Goal: Answer question/provide support: Share knowledge or assist other users

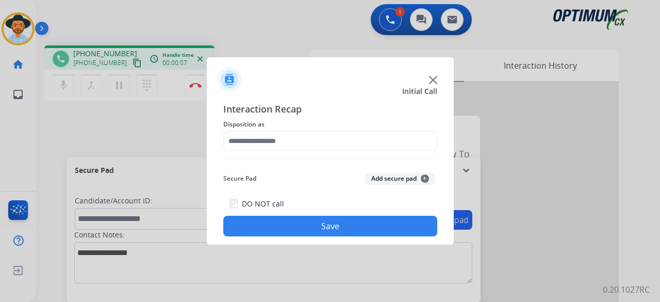
click at [434, 78] on img at bounding box center [433, 80] width 8 height 8
click at [433, 81] on img at bounding box center [433, 80] width 8 height 8
click at [431, 80] on img at bounding box center [433, 80] width 8 height 8
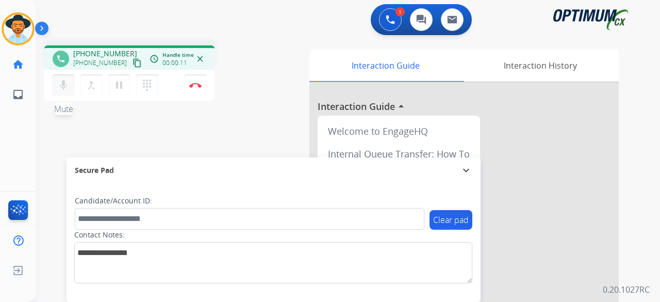
click at [62, 88] on mat-icon "mic" at bounding box center [63, 85] width 12 height 12
click at [63, 84] on mat-icon "mic_off" at bounding box center [63, 85] width 12 height 12
click at [59, 89] on mat-icon "mic" at bounding box center [63, 85] width 12 height 12
click at [91, 141] on div "phone [PHONE_NUMBER] [PHONE_NUMBER] content_copy access_time Call metrics Queue…" at bounding box center [335, 252] width 599 height 430
click at [133, 63] on mat-icon "content_copy" at bounding box center [137, 62] width 9 height 9
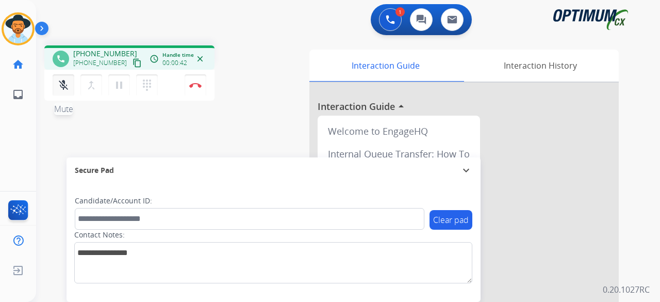
click at [64, 84] on mat-icon "mic_off" at bounding box center [63, 85] width 12 height 12
click at [196, 85] on img at bounding box center [195, 84] width 12 height 5
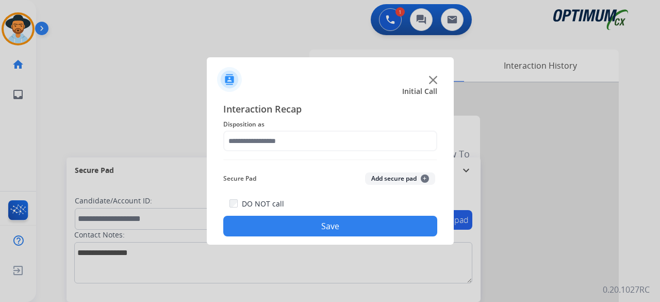
click at [432, 81] on img at bounding box center [433, 80] width 8 height 8
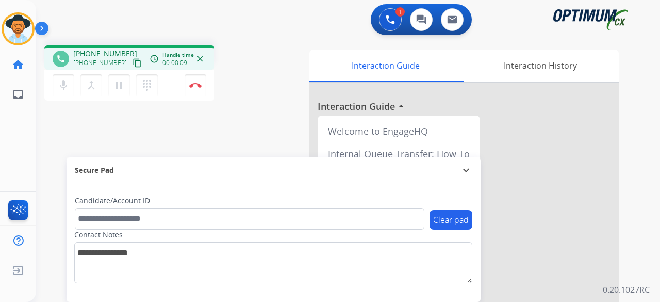
click at [133, 63] on mat-icon "content_copy" at bounding box center [137, 62] width 9 height 9
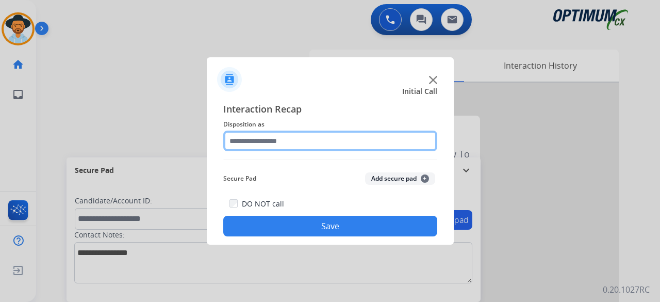
click at [319, 139] on input "text" at bounding box center [330, 140] width 214 height 21
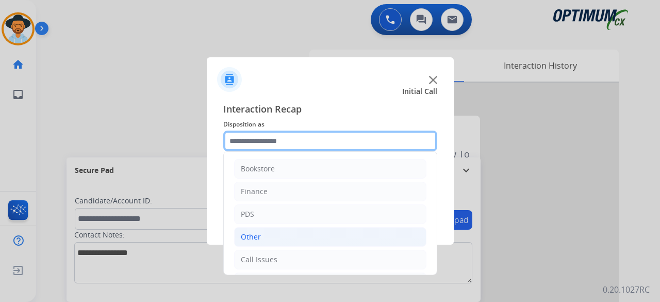
scroll to position [67, 0]
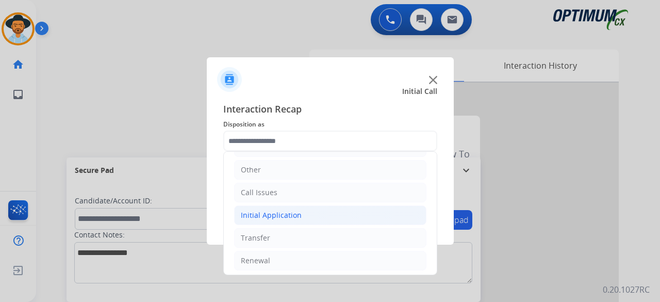
click at [268, 215] on div "Initial Application" at bounding box center [271, 215] width 61 height 10
click at [292, 241] on li "Credential Resend (Initial application)" at bounding box center [341, 238] width 172 height 20
type input "**********"
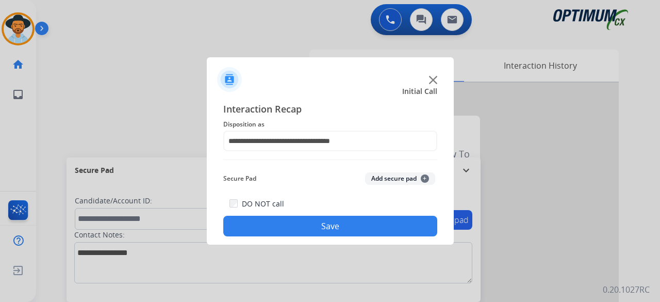
click at [393, 176] on button "Add secure pad +" at bounding box center [400, 178] width 70 height 12
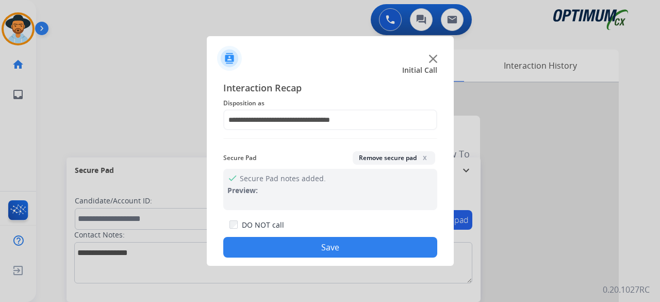
click at [316, 250] on button "Save" at bounding box center [330, 247] width 214 height 21
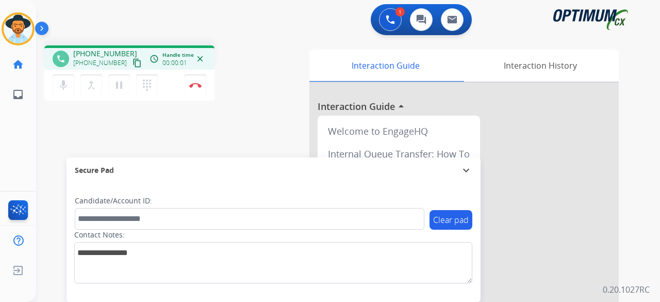
click at [133, 62] on mat-icon "content_copy" at bounding box center [137, 62] width 9 height 9
click at [197, 82] on img at bounding box center [195, 84] width 12 height 5
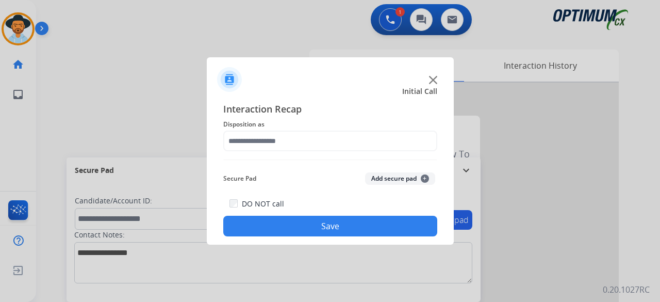
click at [431, 78] on img at bounding box center [433, 80] width 8 height 8
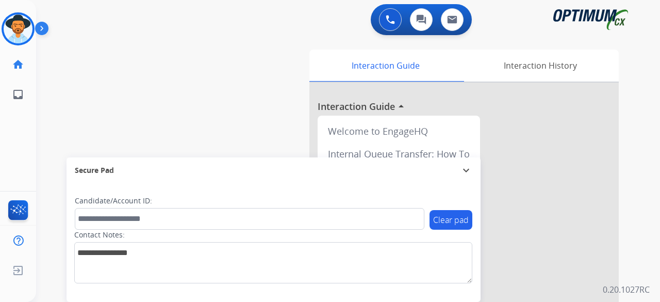
click at [27, 6] on div "[PERSON_NAME] Coaching Edit Avatar Agent: [PERSON_NAME] Profile: NH_Bilingual h…" at bounding box center [18, 54] width 36 height 109
click at [21, 31] on img at bounding box center [18, 28] width 29 height 29
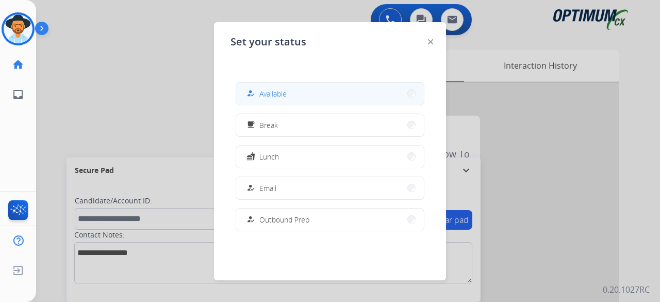
click at [291, 88] on button "how_to_reg Available" at bounding box center [330, 93] width 188 height 22
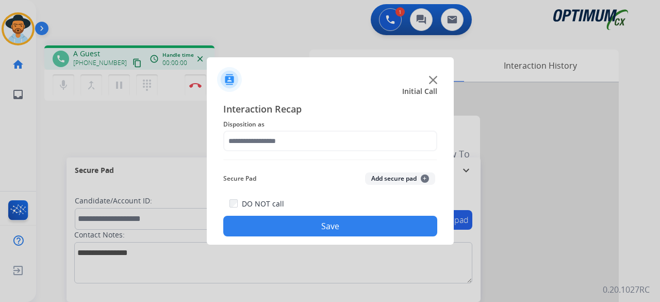
click at [431, 80] on img at bounding box center [433, 80] width 8 height 8
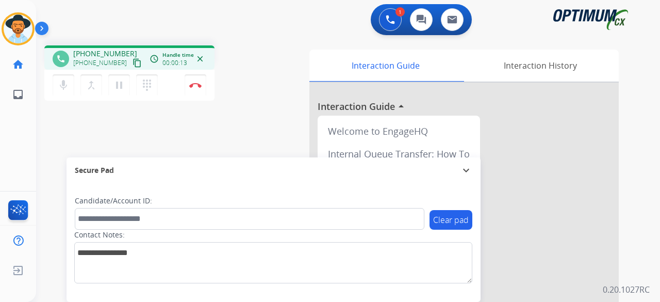
click at [133, 62] on mat-icon "content_copy" at bounding box center [137, 62] width 9 height 9
click at [268, 123] on div "phone [PHONE_NUMBER] [PHONE_NUMBER] content_copy access_time Call metrics Queue…" at bounding box center [335, 252] width 599 height 430
click at [195, 87] on button "Disconnect" at bounding box center [196, 85] width 22 height 22
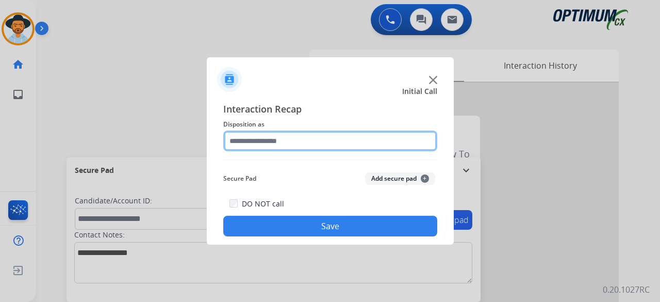
click at [340, 141] on input "text" at bounding box center [330, 140] width 214 height 21
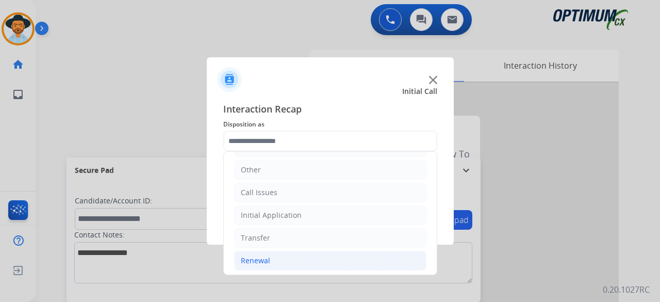
click at [269, 257] on li "Renewal" at bounding box center [330, 261] width 192 height 20
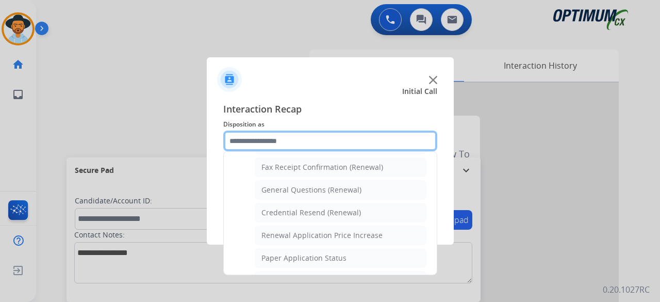
scroll to position [288, 0]
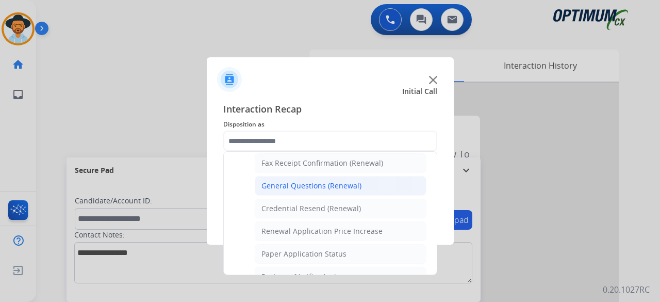
click at [353, 186] on div "General Questions (Renewal)" at bounding box center [311, 185] width 100 height 10
type input "**********"
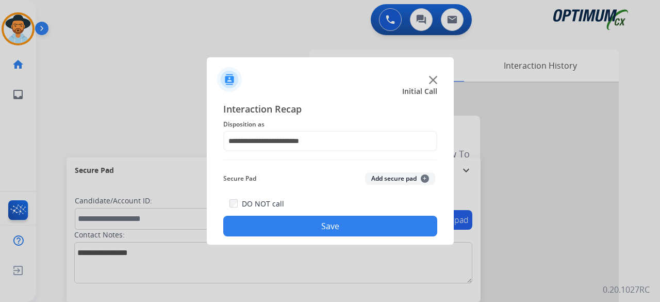
click at [385, 173] on button "Add secure pad +" at bounding box center [400, 178] width 70 height 12
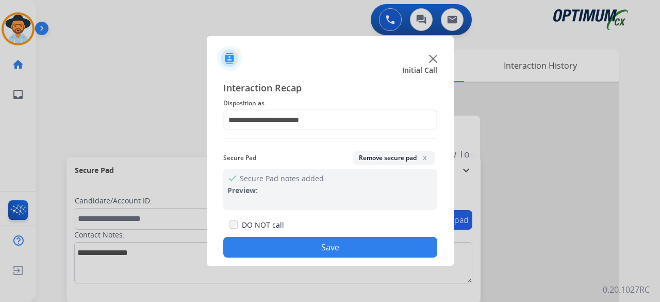
click at [330, 245] on button "Save" at bounding box center [330, 247] width 214 height 21
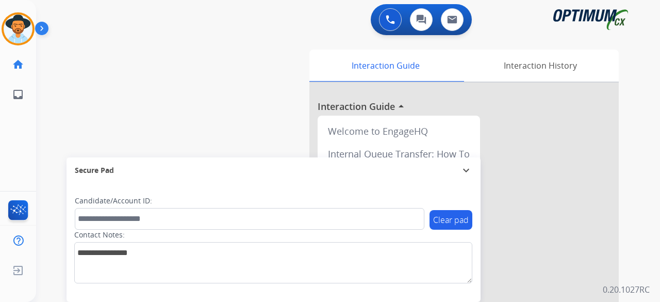
click at [155, 122] on div "swap_horiz Break voice bridge close_fullscreen Connect 3-Way Call merge_type Se…" at bounding box center [335, 252] width 599 height 430
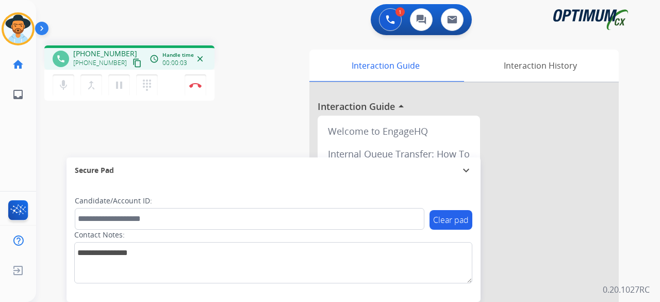
click at [133, 67] on mat-icon "content_copy" at bounding box center [137, 62] width 9 height 9
click at [193, 83] on img at bounding box center [195, 84] width 12 height 5
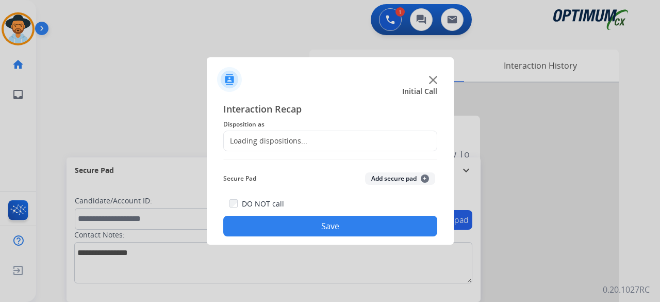
click at [263, 140] on div "Loading dispositions..." at bounding box center [266, 141] width 84 height 10
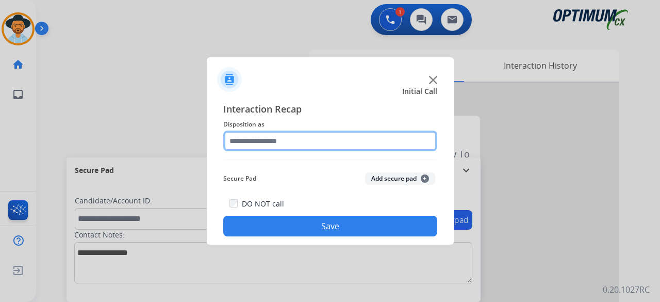
click at [293, 135] on input "text" at bounding box center [330, 140] width 214 height 21
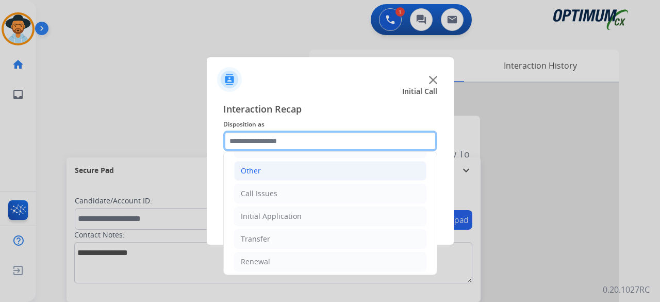
scroll to position [67, 0]
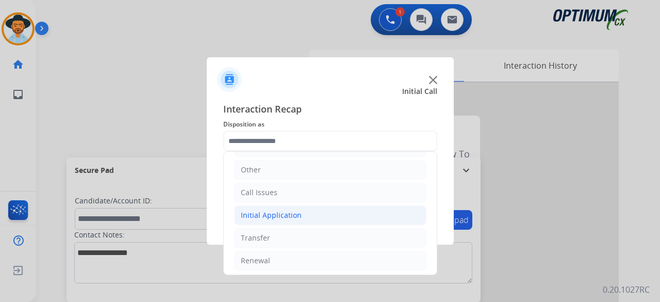
click at [298, 219] on li "Initial Application" at bounding box center [330, 215] width 192 height 20
click at [304, 243] on li "Credential Resend (Initial application)" at bounding box center [341, 238] width 172 height 20
type input "**********"
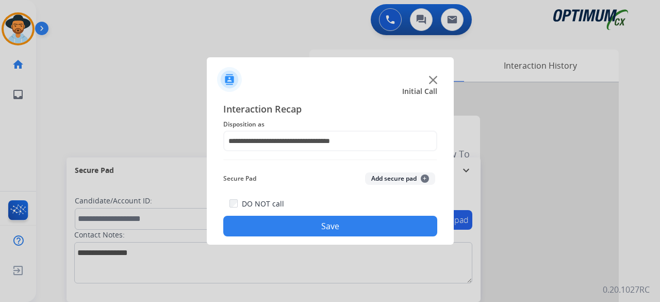
click at [410, 180] on button "Add secure pad +" at bounding box center [400, 178] width 70 height 12
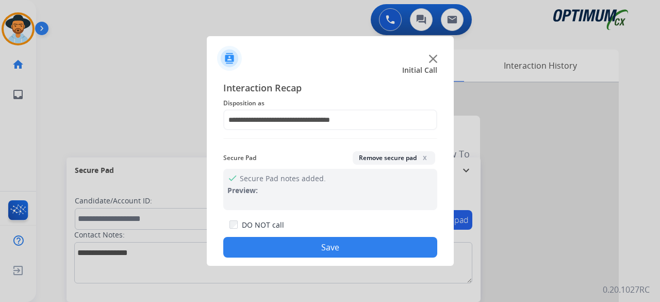
click at [343, 238] on button "Save" at bounding box center [330, 247] width 214 height 21
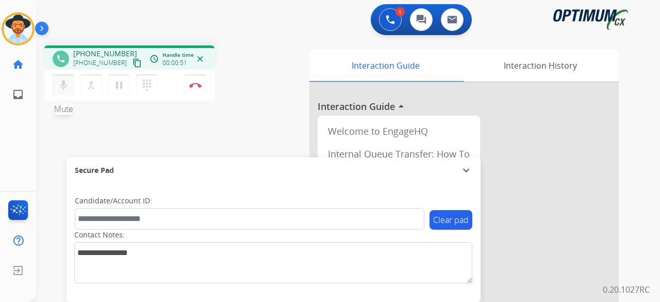
click at [66, 89] on mat-icon "mic" at bounding box center [63, 85] width 12 height 12
click at [62, 82] on mat-icon "mic_off" at bounding box center [63, 85] width 12 height 12
click at [133, 65] on mat-icon "content_copy" at bounding box center [137, 62] width 9 height 9
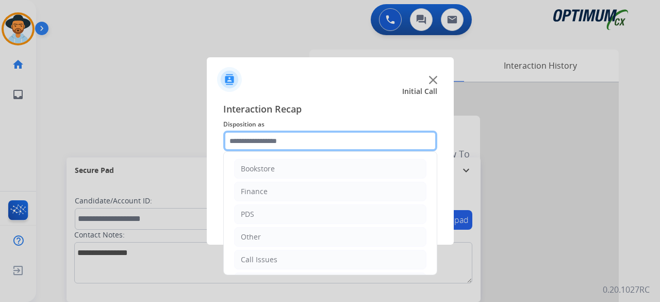
click at [324, 145] on input "text" at bounding box center [330, 140] width 214 height 21
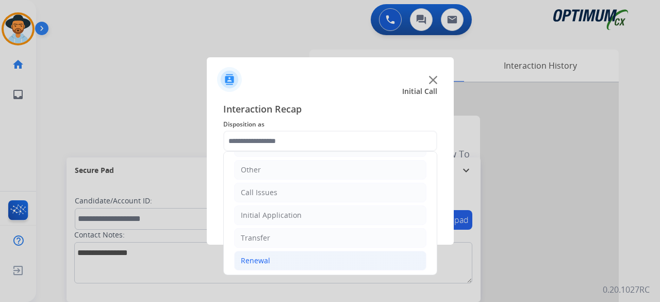
click at [266, 259] on div "Renewal" at bounding box center [255, 260] width 29 height 10
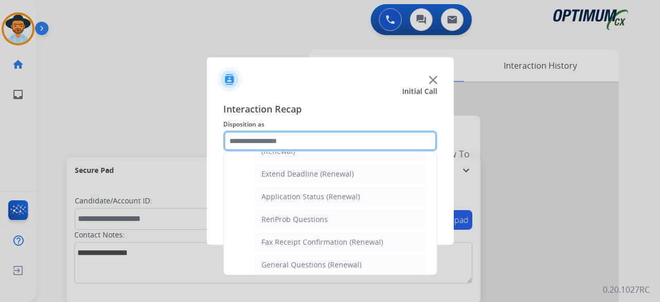
scroll to position [210, 0]
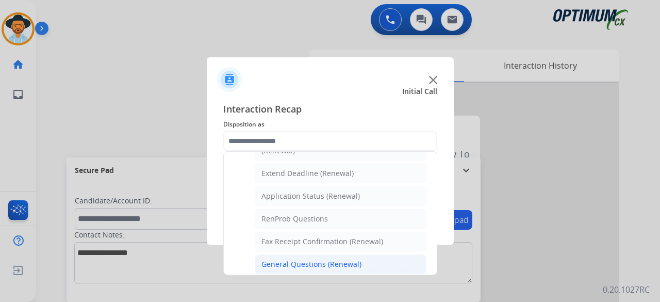
click at [294, 261] on div "General Questions (Renewal)" at bounding box center [311, 264] width 100 height 10
type input "**********"
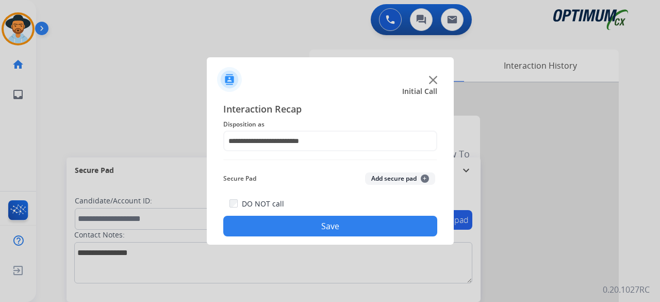
click at [409, 177] on button "Add secure pad +" at bounding box center [400, 178] width 70 height 12
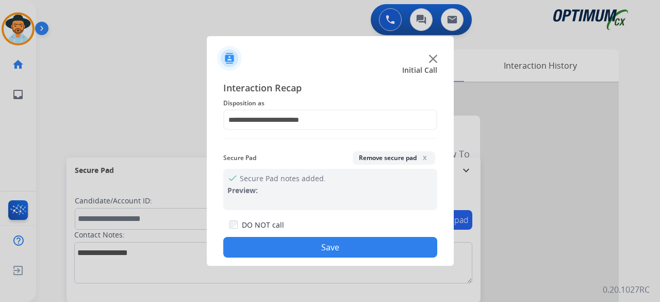
click at [325, 252] on button "Save" at bounding box center [330, 247] width 214 height 21
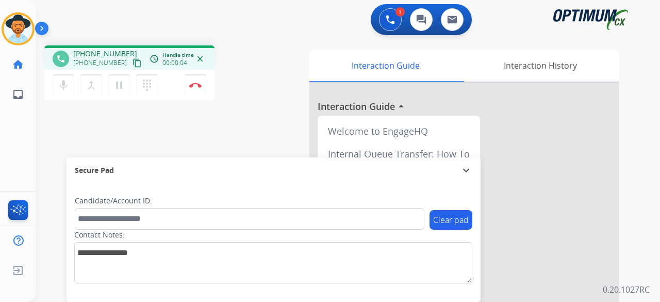
click at [133, 62] on mat-icon "content_copy" at bounding box center [137, 62] width 9 height 9
click at [63, 88] on mat-icon "mic" at bounding box center [63, 85] width 12 height 12
click at [122, 85] on mat-icon "pause" at bounding box center [119, 85] width 12 height 12
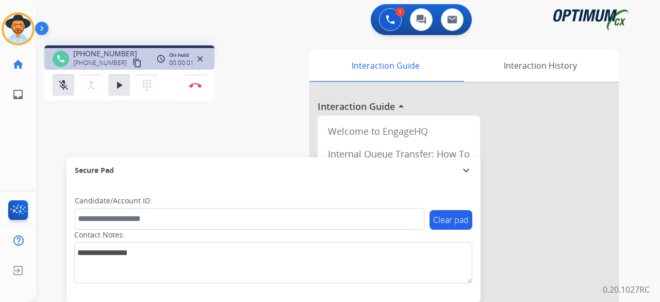
drag, startPoint x: 122, startPoint y: 85, endPoint x: 252, endPoint y: 326, distance: 273.6
click at [252, 301] on html "Outbound call Quit Outbound call Quit Schedule interaction + Add to my list Cus…" at bounding box center [330, 151] width 660 height 302
click at [61, 89] on mat-icon "mic_off" at bounding box center [63, 85] width 12 height 12
click at [117, 87] on mat-icon "play_arrow" at bounding box center [119, 85] width 12 height 12
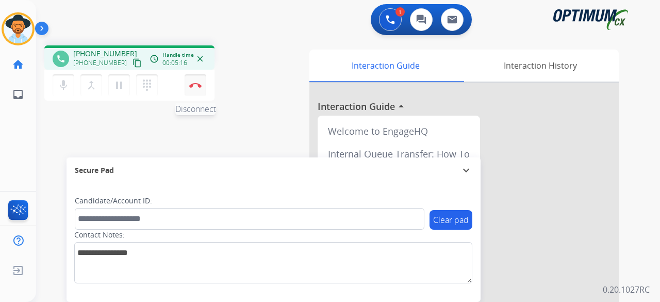
click at [193, 82] on button "Disconnect" at bounding box center [196, 85] width 22 height 22
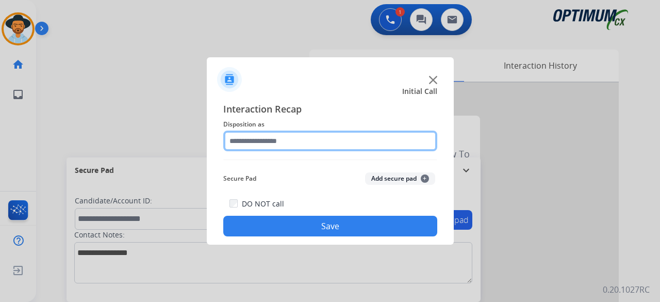
click at [274, 142] on input "text" at bounding box center [330, 140] width 214 height 21
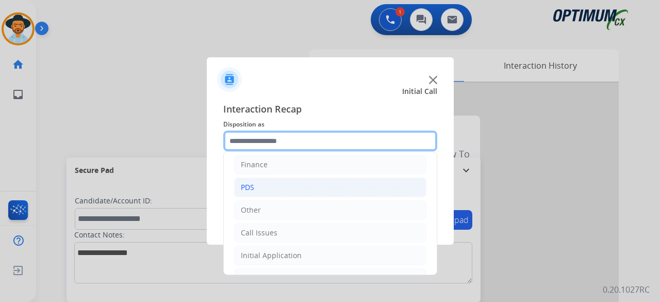
scroll to position [67, 0]
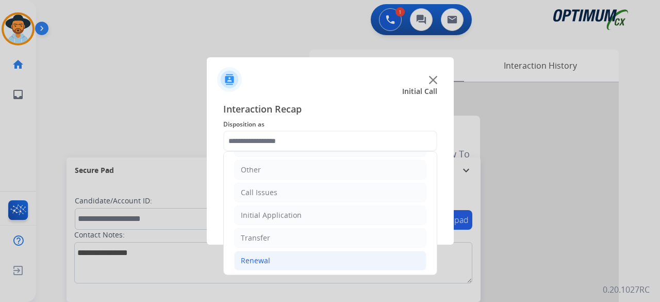
click at [270, 259] on li "Renewal" at bounding box center [330, 261] width 192 height 20
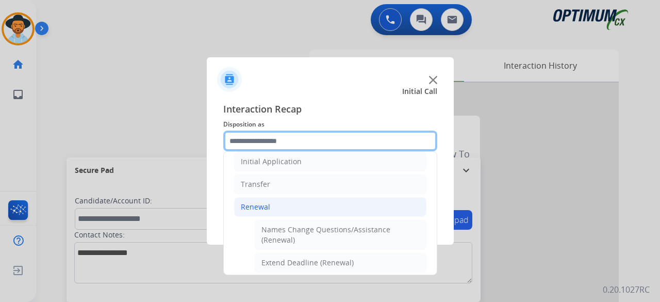
scroll to position [154, 0]
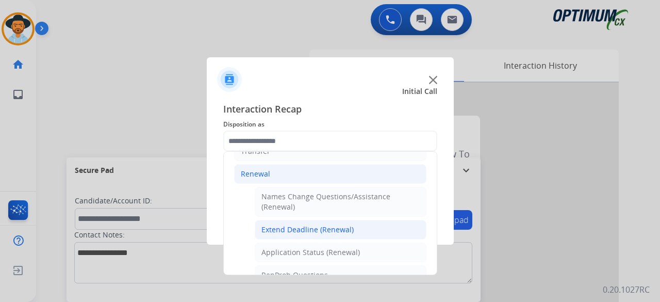
click at [308, 220] on li "Extend Deadline (Renewal)" at bounding box center [341, 230] width 172 height 20
type input "**********"
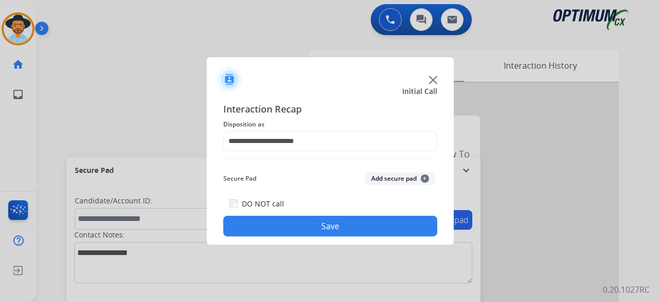
click at [387, 181] on button "Add secure pad +" at bounding box center [400, 178] width 70 height 12
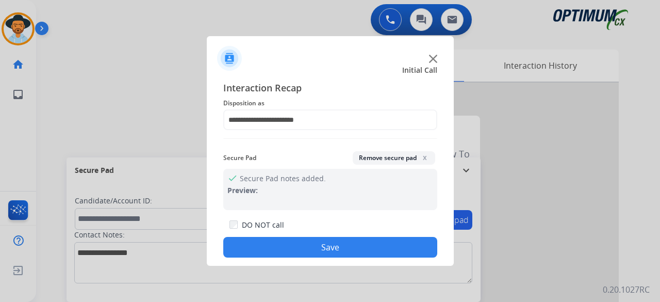
click at [354, 249] on button "Save" at bounding box center [330, 247] width 214 height 21
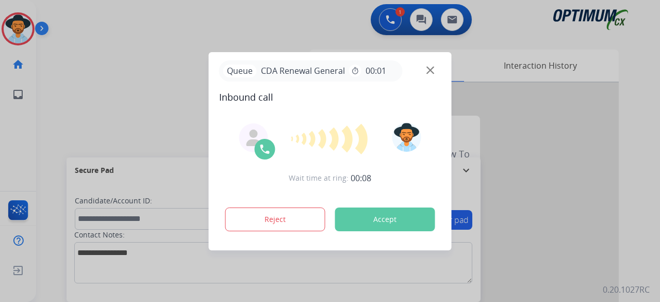
click at [377, 230] on div "Reject Accept" at bounding box center [330, 217] width 222 height 32
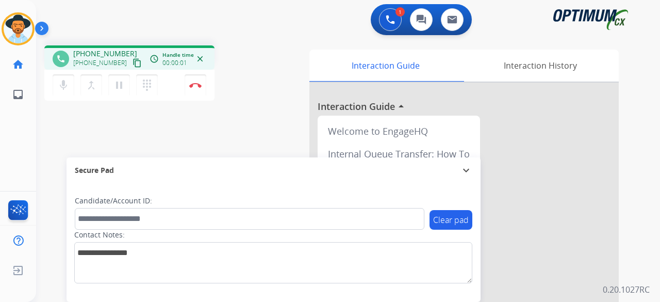
click at [133, 66] on mat-icon "content_copy" at bounding box center [137, 62] width 9 height 9
click at [59, 94] on button "mic Mute" at bounding box center [64, 85] width 22 height 22
click at [66, 84] on mat-icon "mic_off" at bounding box center [63, 85] width 12 height 12
click at [190, 89] on button "Disconnect" at bounding box center [196, 85] width 22 height 22
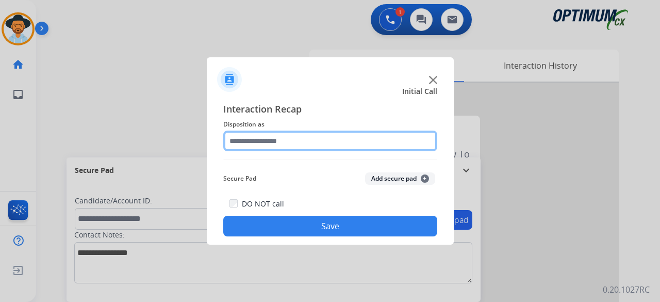
click at [288, 140] on input "text" at bounding box center [330, 140] width 214 height 21
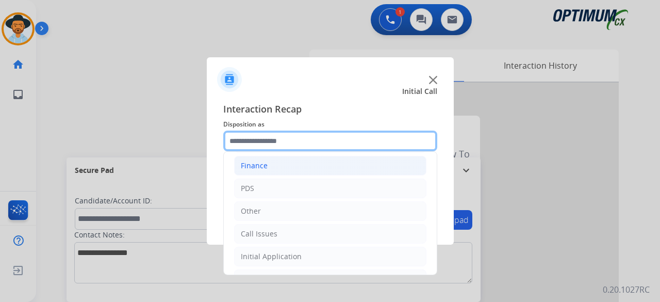
scroll to position [67, 0]
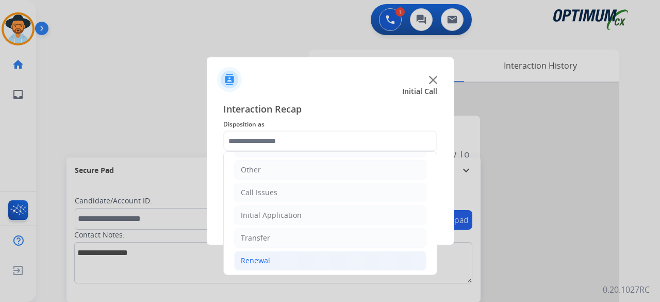
click at [264, 262] on div "Renewal" at bounding box center [255, 260] width 29 height 10
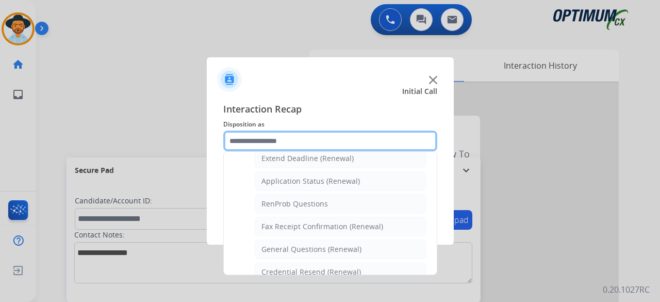
scroll to position [219, 0]
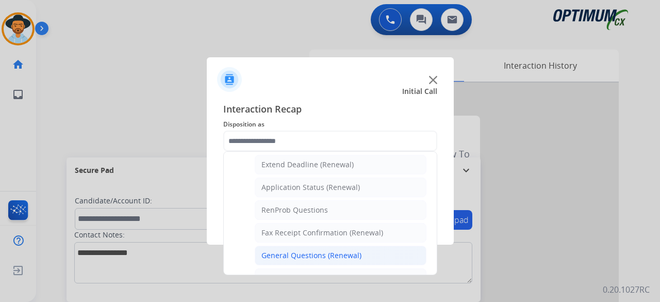
click at [332, 250] on div "General Questions (Renewal)" at bounding box center [311, 255] width 100 height 10
type input "**********"
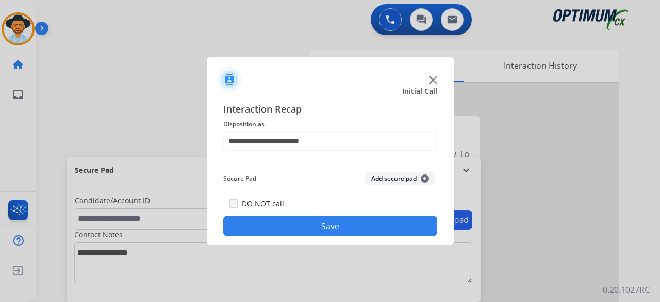
click at [391, 179] on button "Add secure pad +" at bounding box center [400, 178] width 70 height 12
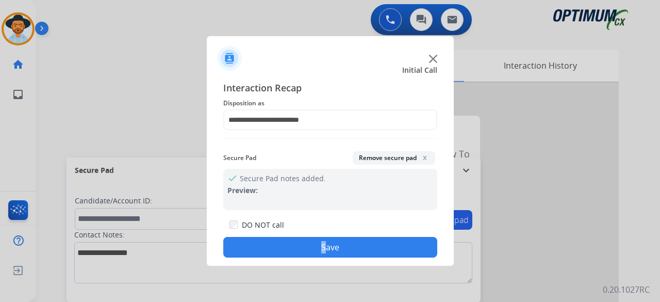
drag, startPoint x: 323, startPoint y: 225, endPoint x: 316, endPoint y: 236, distance: 13.3
click at [316, 236] on div "DO NOT call Save" at bounding box center [330, 237] width 214 height 39
click at [314, 239] on button "Save" at bounding box center [330, 247] width 214 height 21
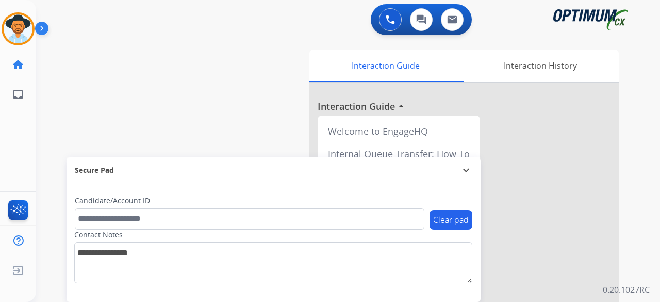
click at [121, 63] on div "swap_horiz Break voice bridge close_fullscreen Connect 3-Way Call merge_type Se…" at bounding box center [335, 252] width 599 height 430
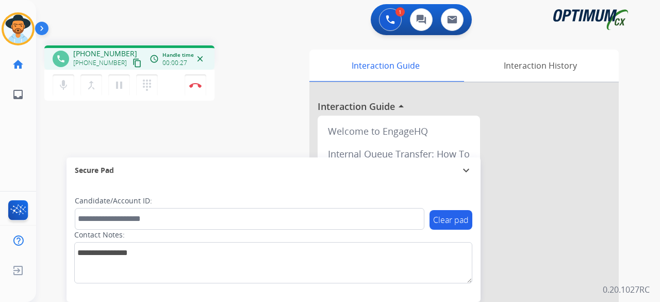
click at [133, 63] on mat-icon "content_copy" at bounding box center [137, 62] width 9 height 9
click at [200, 89] on button "Disconnect" at bounding box center [196, 85] width 22 height 22
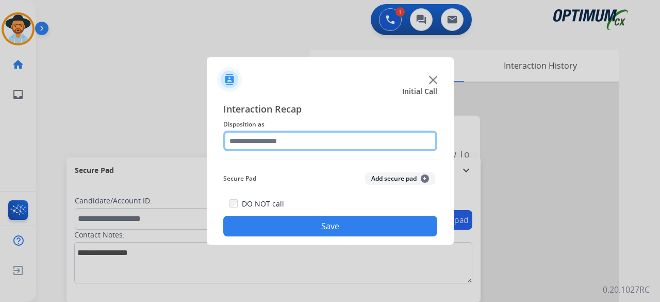
click at [264, 140] on input "text" at bounding box center [330, 140] width 214 height 21
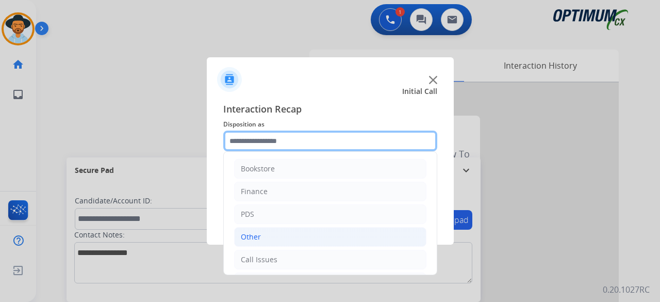
scroll to position [67, 0]
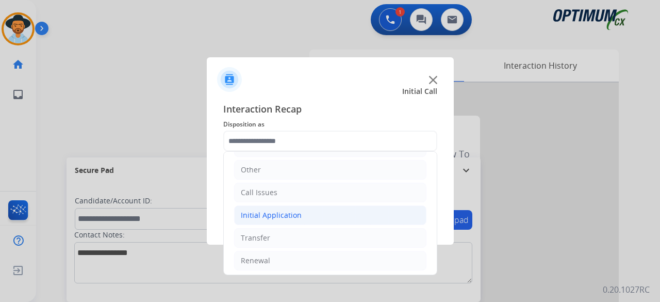
click at [303, 213] on li "Initial Application" at bounding box center [330, 215] width 192 height 20
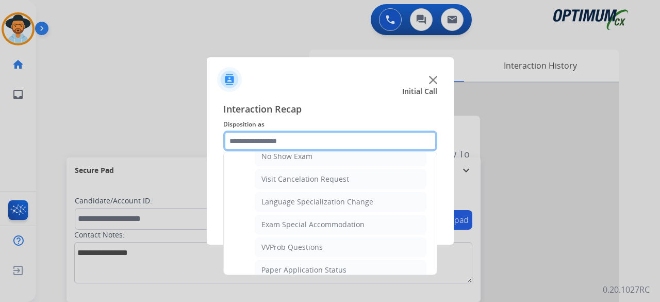
scroll to position [498, 0]
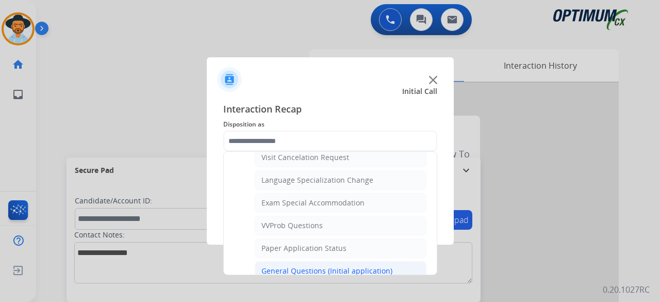
click at [350, 266] on div "General Questions (Initial application)" at bounding box center [326, 271] width 131 height 10
type input "**********"
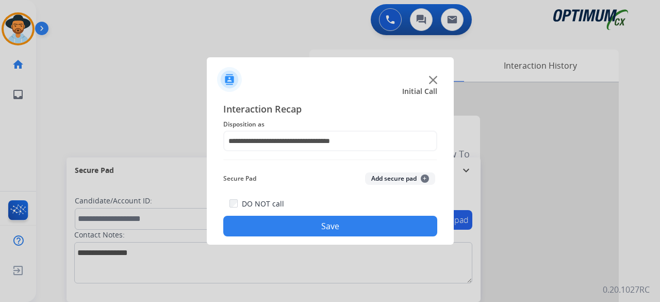
click at [380, 176] on button "Add secure pad +" at bounding box center [400, 178] width 70 height 12
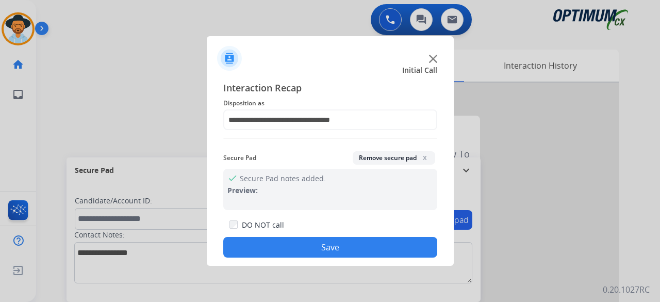
click at [326, 250] on button "Save" at bounding box center [330, 247] width 214 height 21
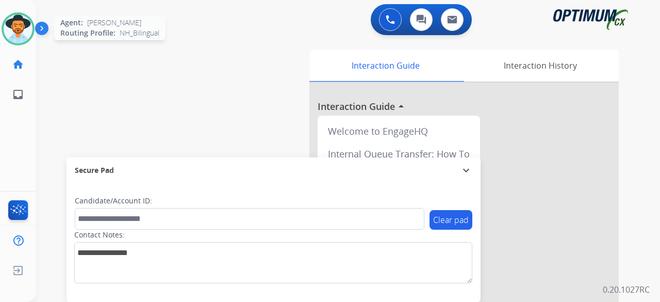
click at [19, 31] on img at bounding box center [18, 28] width 29 height 29
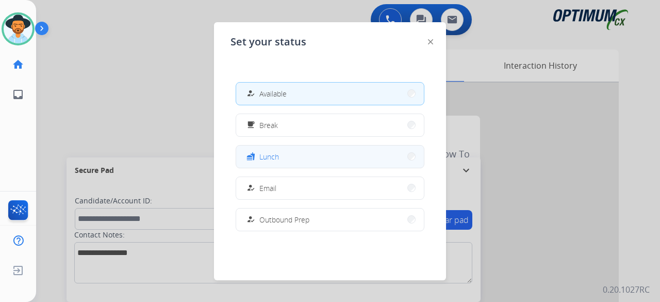
click at [306, 159] on button "fastfood Lunch" at bounding box center [330, 156] width 188 height 22
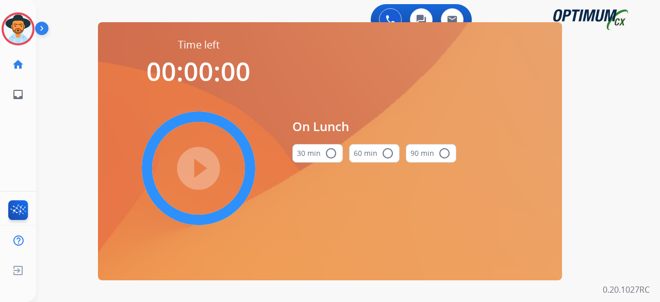
click at [61, 128] on div "0 Voice Interactions 0 Chat Interactions 0 Email Interactions swap_horiz Break …" at bounding box center [348, 151] width 624 height 302
click at [18, 27] on img at bounding box center [18, 28] width 29 height 29
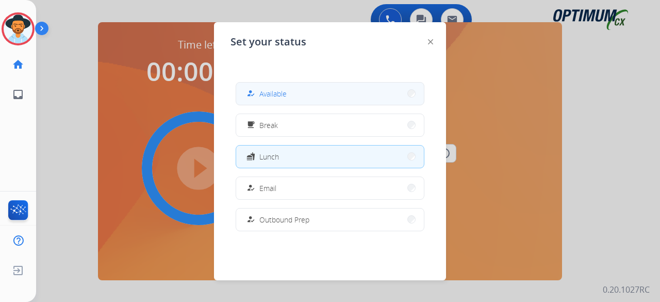
click at [287, 95] on span "Available" at bounding box center [272, 93] width 27 height 11
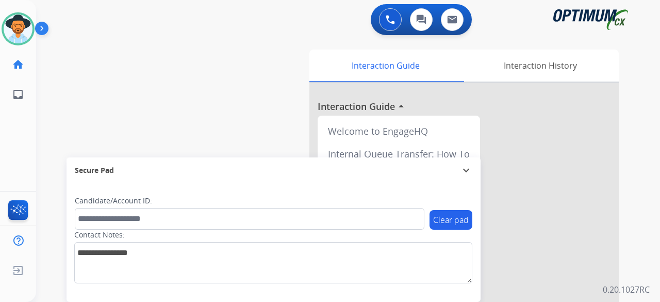
click at [54, 134] on div "swap_horiz Break voice bridge close_fullscreen Connect 3-Way Call merge_type Se…" at bounding box center [335, 252] width 599 height 430
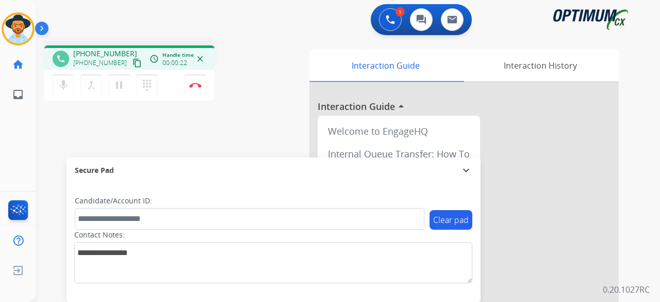
click at [389, 171] on div "Secure Pad" at bounding box center [274, 170] width 398 height 18
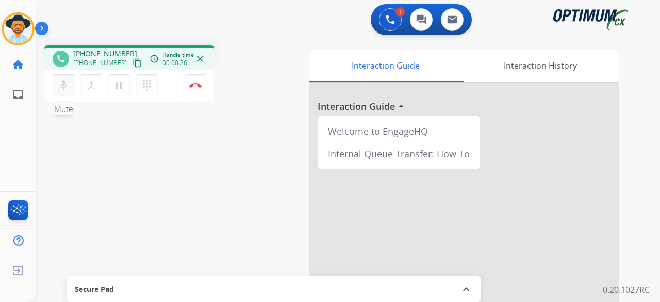
click at [67, 86] on mat-icon "mic" at bounding box center [63, 85] width 12 height 12
click at [63, 80] on mat-icon "mic_off" at bounding box center [63, 85] width 12 height 12
click at [133, 62] on mat-icon "content_copy" at bounding box center [137, 62] width 9 height 9
click at [58, 80] on mat-icon "mic" at bounding box center [63, 85] width 12 height 12
click at [67, 95] on div "mic_off Mute merge_type Bridge pause Hold dialpad Dialpad Disconnect" at bounding box center [129, 85] width 170 height 31
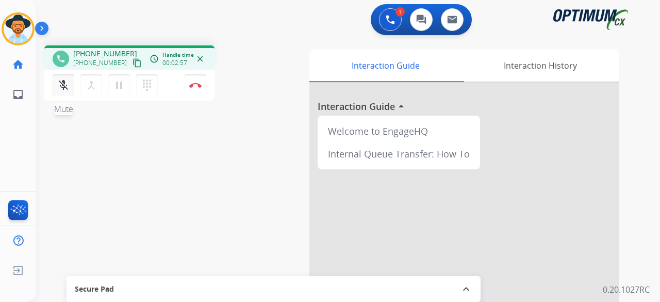
click at [67, 87] on mat-icon "mic_off" at bounding box center [63, 85] width 12 height 12
click at [67, 83] on mat-icon "mic" at bounding box center [63, 85] width 12 height 12
click at [70, 91] on button "mic_off Mute" at bounding box center [64, 85] width 22 height 22
click at [65, 84] on mat-icon "mic" at bounding box center [63, 85] width 12 height 12
click at [64, 81] on mat-icon "mic_off" at bounding box center [63, 85] width 12 height 12
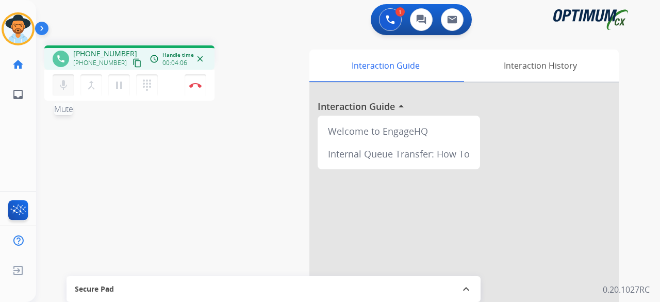
click at [61, 85] on mat-icon "mic" at bounding box center [63, 85] width 12 height 12
click at [61, 85] on mat-icon "mic_off" at bounding box center [63, 85] width 12 height 12
click at [60, 86] on mat-icon "mic" at bounding box center [63, 85] width 12 height 12
click at [60, 86] on mat-icon "mic_off" at bounding box center [63, 85] width 12 height 12
click at [60, 86] on mat-icon "mic" at bounding box center [63, 85] width 12 height 12
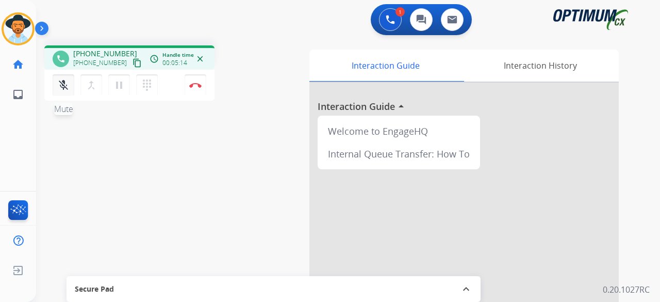
click at [64, 88] on mat-icon "mic_off" at bounding box center [63, 85] width 12 height 12
click at [197, 86] on img at bounding box center [195, 84] width 12 height 5
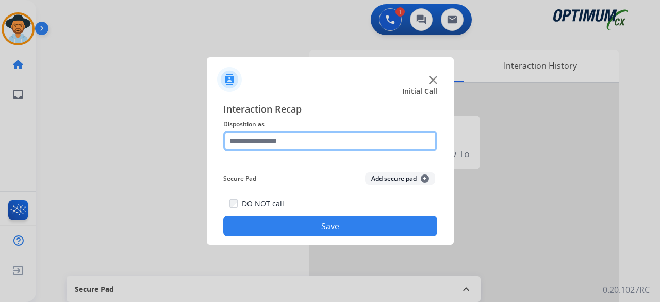
click at [292, 136] on input "text" at bounding box center [330, 140] width 214 height 21
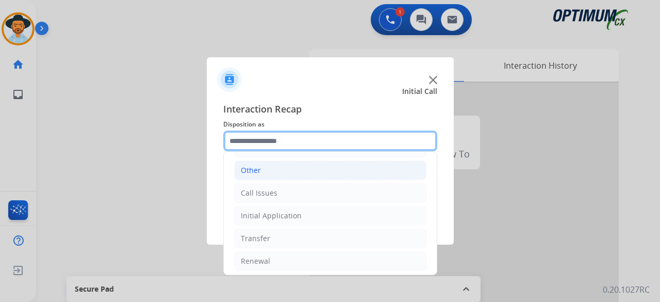
scroll to position [67, 0]
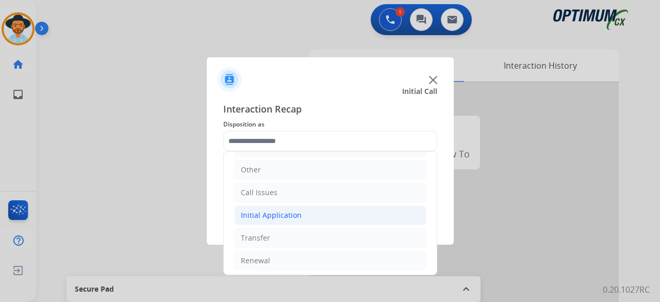
click at [326, 213] on li "Initial Application" at bounding box center [330, 215] width 192 height 20
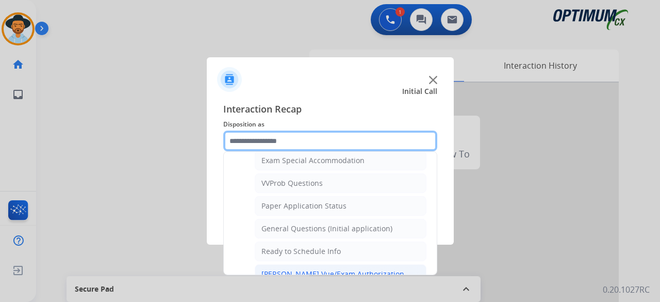
scroll to position [536, 0]
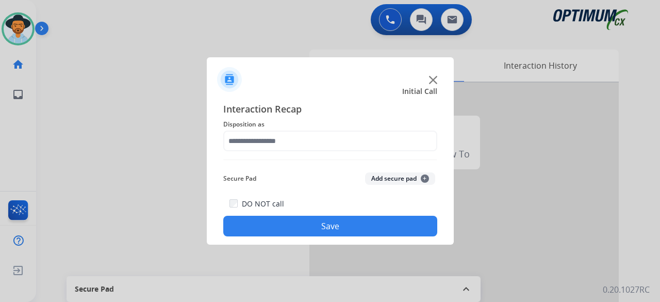
click at [93, 70] on div at bounding box center [330, 151] width 660 height 302
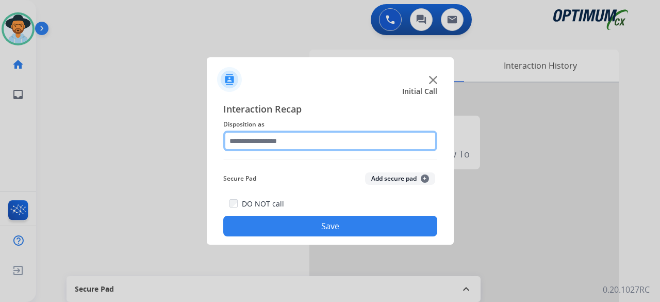
click at [304, 142] on input "text" at bounding box center [330, 140] width 214 height 21
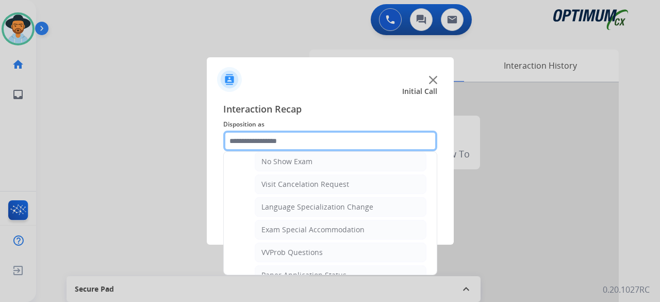
scroll to position [472, 0]
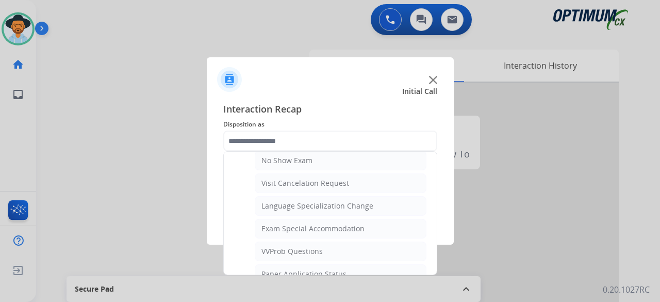
click at [432, 79] on img at bounding box center [433, 80] width 8 height 8
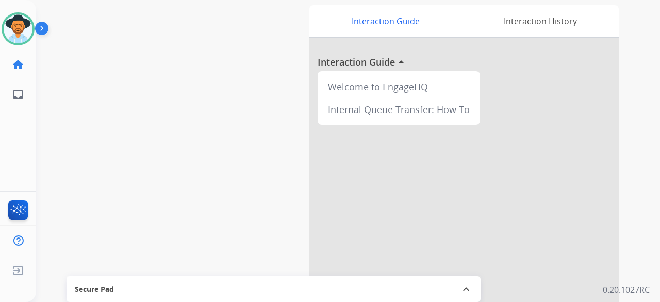
scroll to position [0, 0]
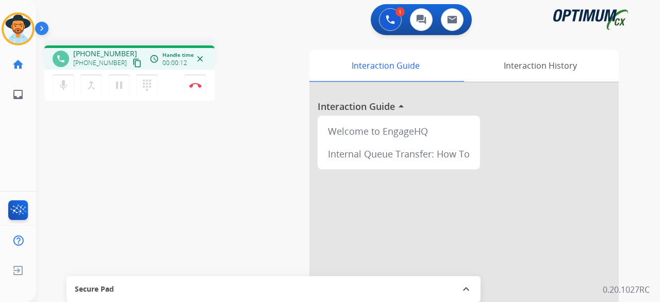
click at [79, 125] on div "phone [PHONE_NUMBER] [PHONE_NUMBER] content_copy access_time Call metrics Queue…" at bounding box center [335, 252] width 599 height 430
click at [205, 87] on button "Disconnect" at bounding box center [196, 85] width 22 height 22
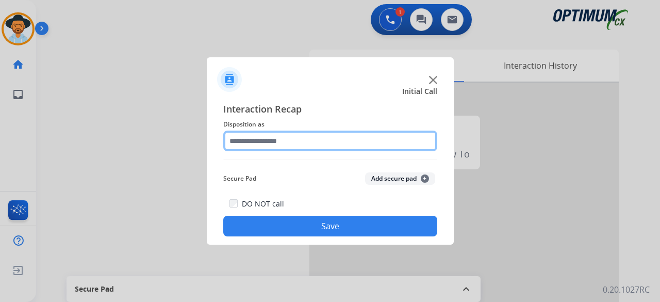
click at [303, 149] on input "text" at bounding box center [330, 140] width 214 height 21
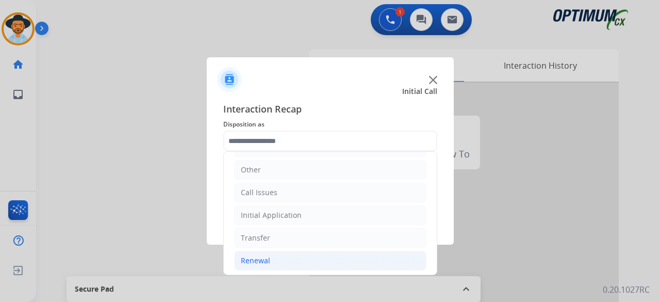
click at [315, 256] on li "Renewal" at bounding box center [330, 261] width 192 height 20
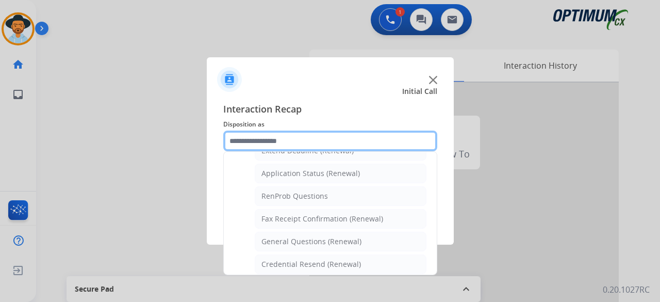
scroll to position [237, 0]
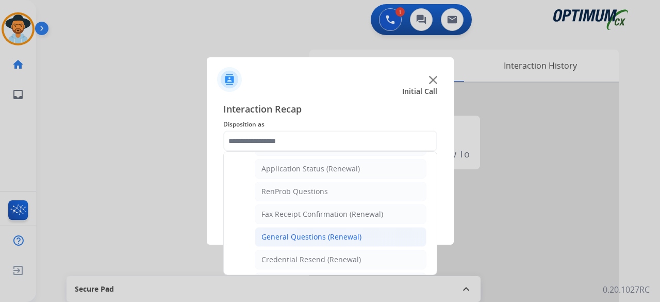
click at [341, 231] on div "General Questions (Renewal)" at bounding box center [311, 236] width 100 height 10
type input "**********"
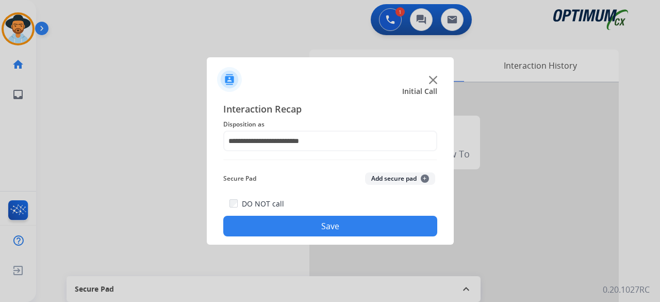
click at [400, 181] on button "Add secure pad +" at bounding box center [400, 178] width 70 height 12
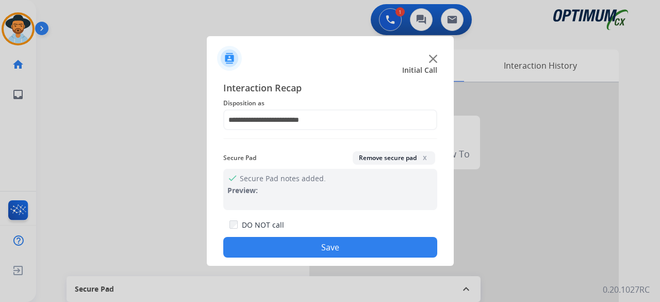
click at [340, 239] on button "Save" at bounding box center [330, 247] width 214 height 21
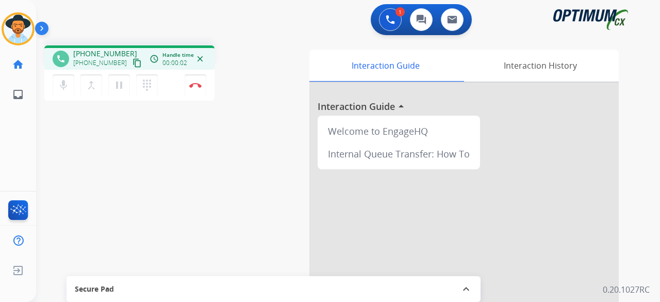
click at [133, 62] on mat-icon "content_copy" at bounding box center [137, 62] width 9 height 9
click at [65, 89] on mat-icon "mic" at bounding box center [63, 85] width 12 height 12
click at [64, 78] on button "mic_off Mute" at bounding box center [64, 85] width 22 height 22
click at [193, 87] on img at bounding box center [195, 84] width 12 height 5
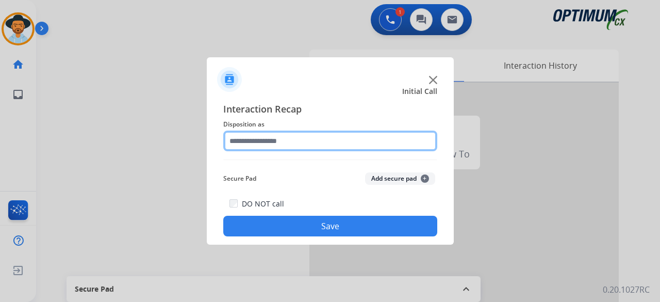
click at [302, 140] on input "text" at bounding box center [330, 140] width 214 height 21
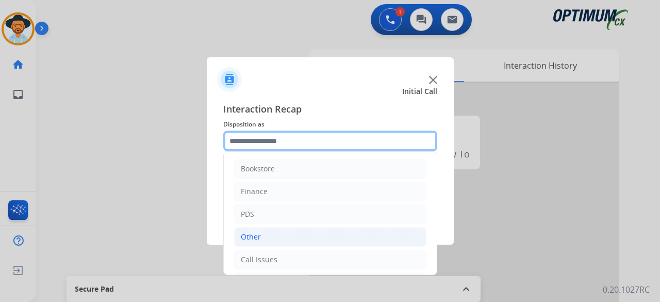
scroll to position [67, 0]
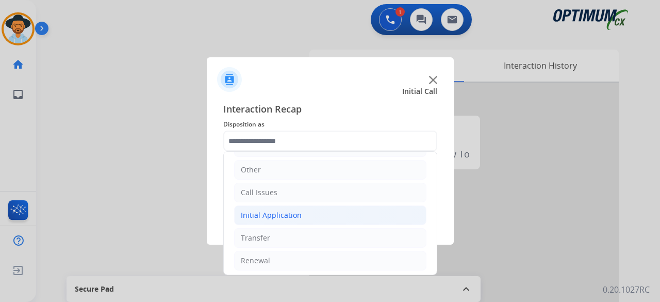
click at [307, 219] on li "Initial Application" at bounding box center [330, 215] width 192 height 20
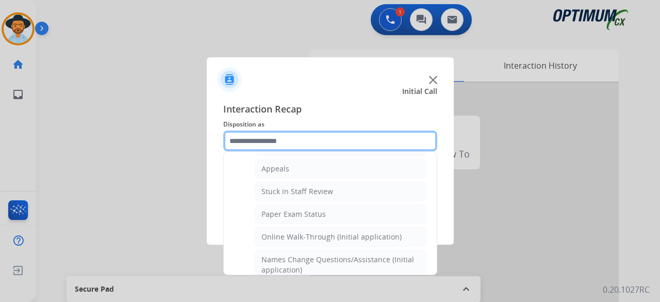
scroll to position [161, 0]
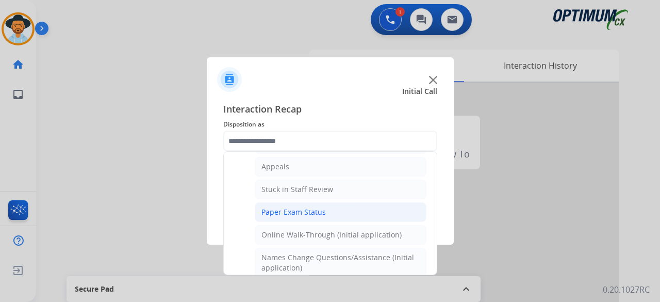
click at [331, 204] on li "Paper Exam Status" at bounding box center [341, 212] width 172 height 20
type input "**********"
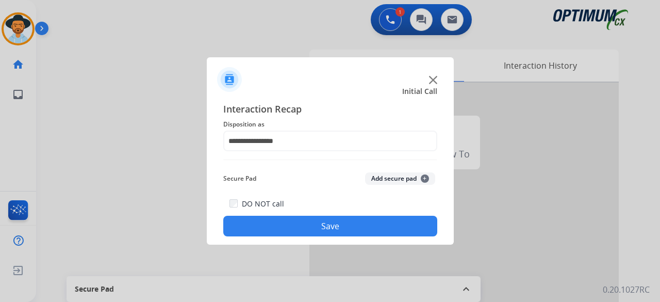
click at [393, 184] on div "Secure Pad Add secure pad +" at bounding box center [330, 178] width 214 height 21
click at [399, 181] on button "Add secure pad +" at bounding box center [400, 178] width 70 height 12
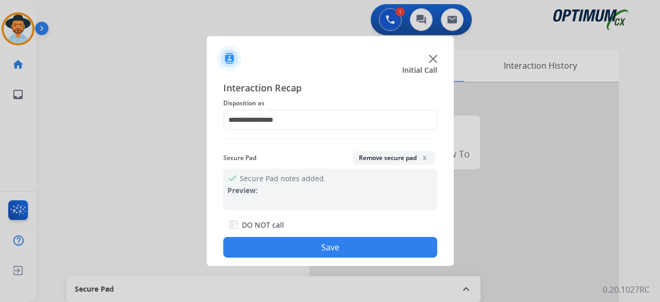
click at [342, 249] on button "Save" at bounding box center [330, 247] width 214 height 21
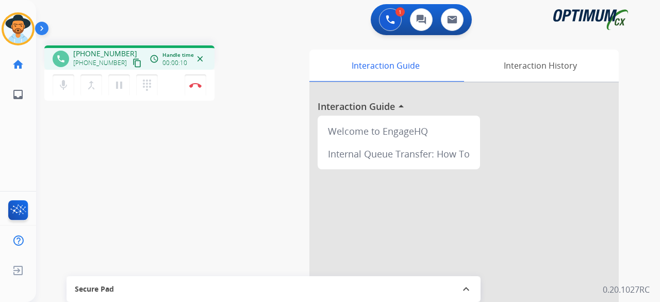
click at [133, 63] on mat-icon "content_copy" at bounding box center [137, 62] width 9 height 9
click at [203, 82] on button "Disconnect" at bounding box center [196, 85] width 22 height 22
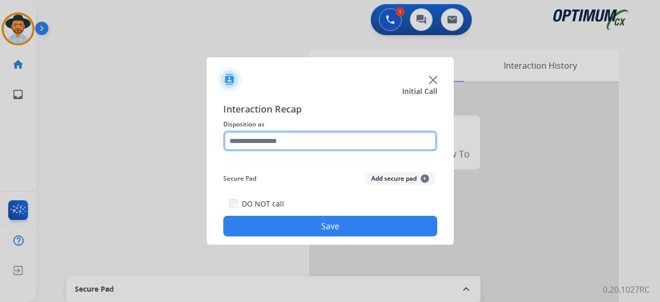
click at [292, 141] on input "text" at bounding box center [330, 140] width 214 height 21
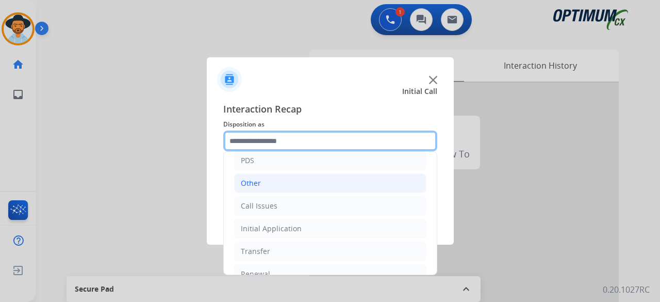
scroll to position [67, 0]
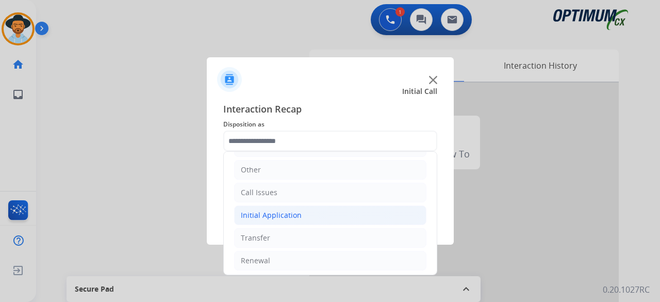
click at [295, 219] on li "Initial Application" at bounding box center [330, 215] width 192 height 20
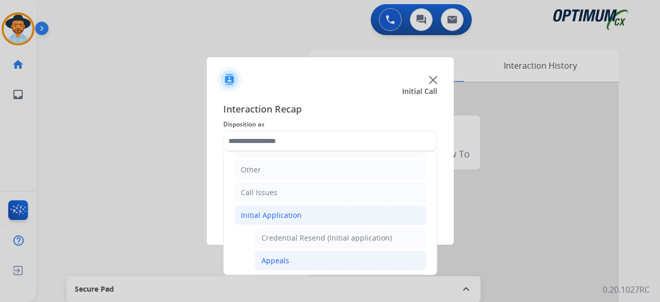
click at [361, 257] on li "Appeals" at bounding box center [341, 261] width 172 height 20
type input "*******"
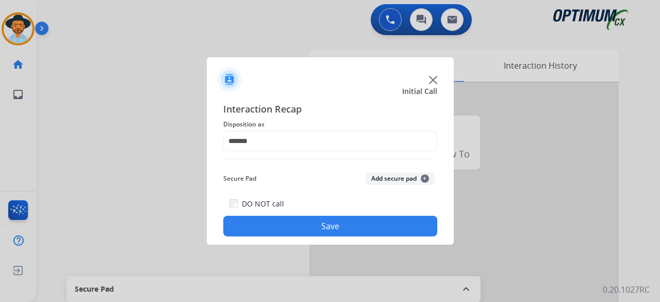
click at [406, 179] on button "Add secure pad +" at bounding box center [400, 178] width 70 height 12
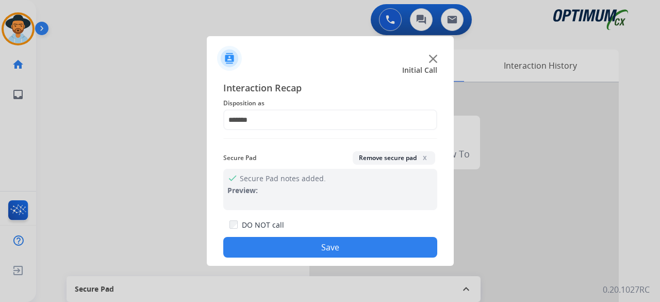
click at [318, 242] on button "Save" at bounding box center [330, 247] width 214 height 21
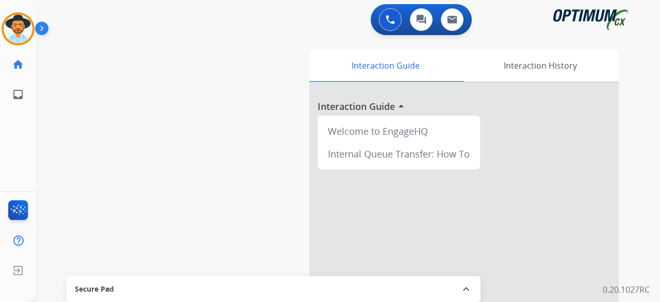
click at [161, 113] on div "swap_horiz Break voice bridge close_fullscreen Connect 3-Way Call merge_type Se…" at bounding box center [335, 252] width 599 height 430
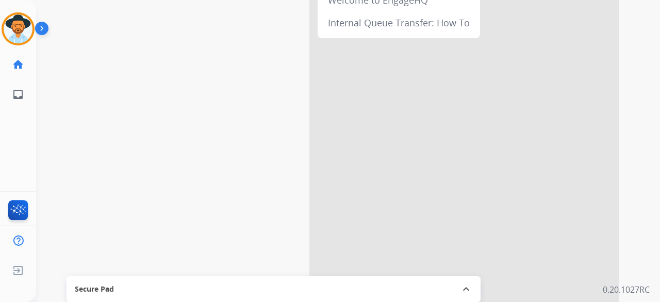
scroll to position [0, 0]
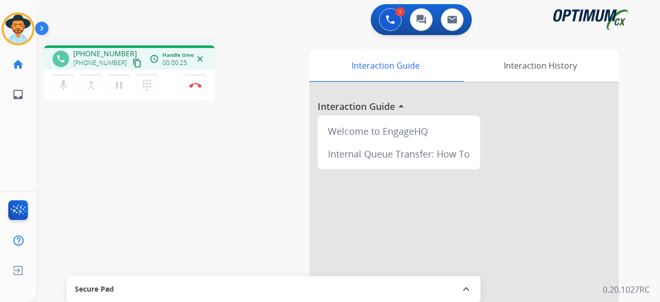
click at [133, 62] on mat-icon "content_copy" at bounding box center [137, 62] width 9 height 9
click at [103, 27] on div "1 Voice Interactions 0 Chat Interactions 0 Email Interactions" at bounding box center [341, 20] width 587 height 33
click at [59, 90] on mat-icon "mic" at bounding box center [63, 85] width 12 height 12
click at [118, 90] on mat-icon "pause" at bounding box center [119, 85] width 12 height 12
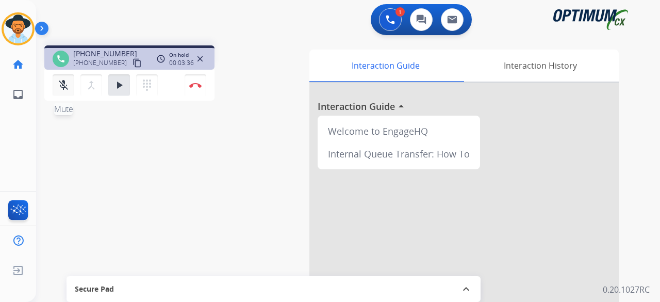
click at [64, 78] on button "mic_off Mute" at bounding box center [64, 85] width 22 height 22
click at [113, 86] on mat-icon "play_arrow" at bounding box center [119, 85] width 12 height 12
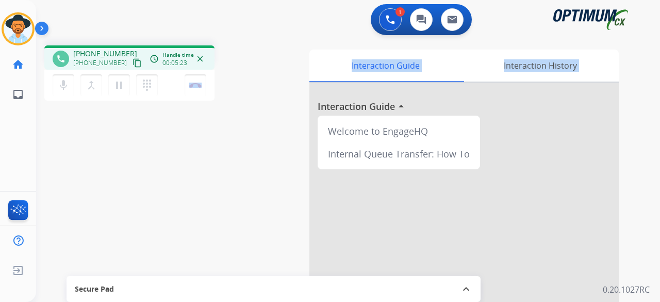
drag, startPoint x: 191, startPoint y: 194, endPoint x: 255, endPoint y: 266, distance: 96.0
click at [255, 266] on div "phone [PHONE_NUMBER] [PHONE_NUMBER] content_copy access_time Call metrics Queue…" at bounding box center [335, 252] width 599 height 430
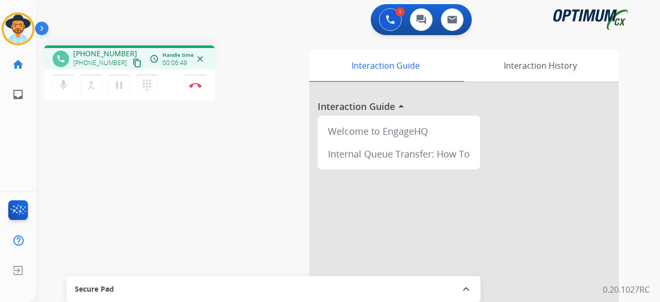
click at [53, 136] on div "phone [PHONE_NUMBER] [PHONE_NUMBER] content_copy access_time Call metrics Queue…" at bounding box center [335, 252] width 599 height 430
click at [192, 89] on button "Disconnect" at bounding box center [196, 85] width 22 height 22
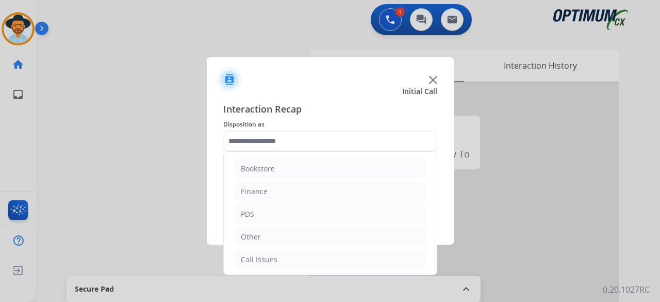
click at [307, 139] on input "text" at bounding box center [330, 140] width 214 height 21
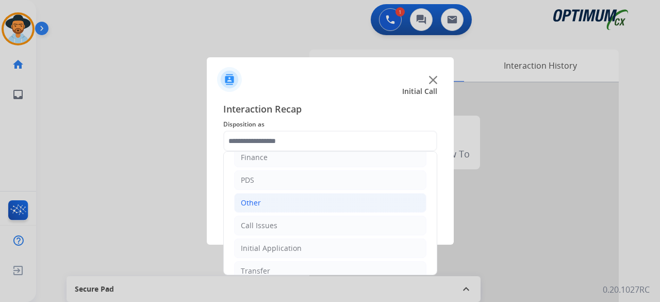
scroll to position [67, 0]
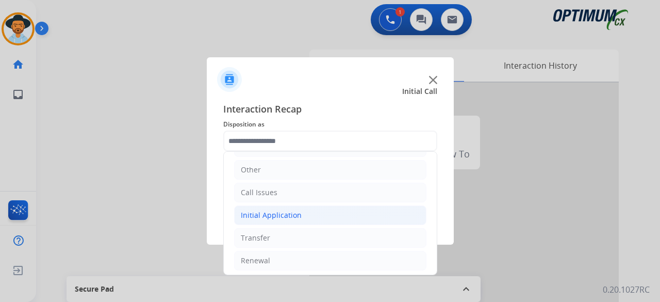
click at [306, 212] on li "Initial Application" at bounding box center [330, 215] width 192 height 20
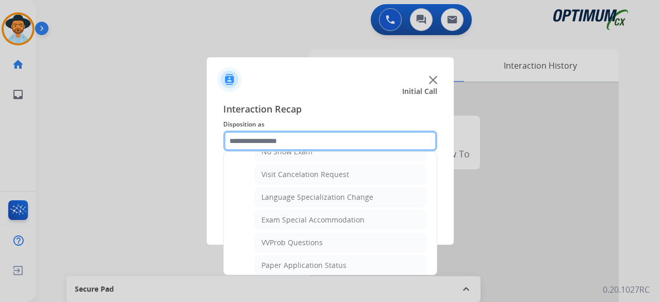
scroll to position [482, 0]
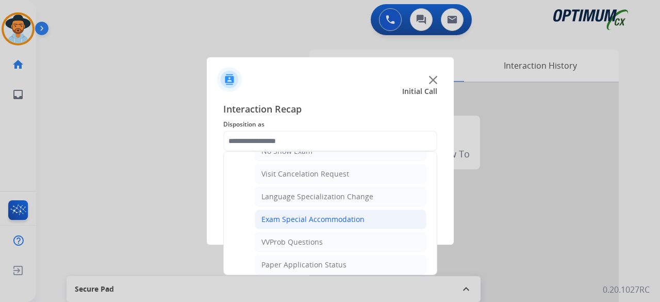
click at [359, 214] on div "Exam Special Accommodation" at bounding box center [312, 219] width 103 height 10
type input "**********"
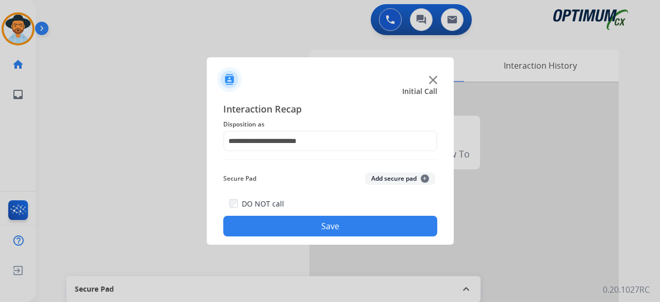
click at [388, 183] on button "Add secure pad +" at bounding box center [400, 178] width 70 height 12
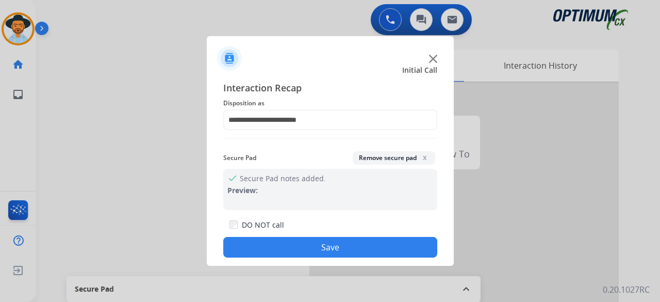
click at [342, 240] on button "Save" at bounding box center [330, 247] width 214 height 21
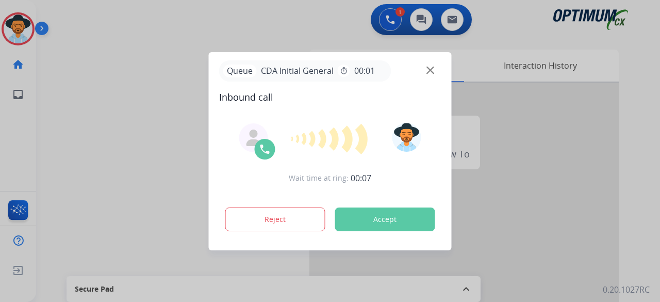
click at [365, 224] on button "Accept" at bounding box center [385, 219] width 100 height 24
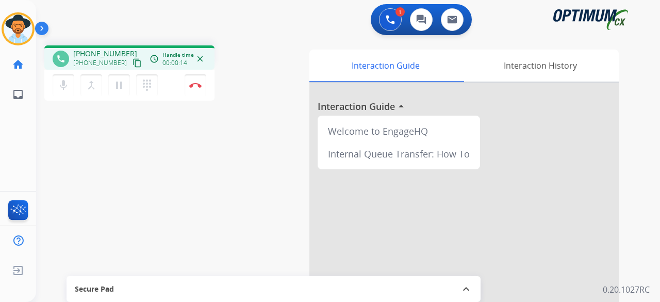
click at [133, 63] on mat-icon "content_copy" at bounding box center [137, 62] width 9 height 9
click at [191, 86] on img at bounding box center [195, 84] width 12 height 5
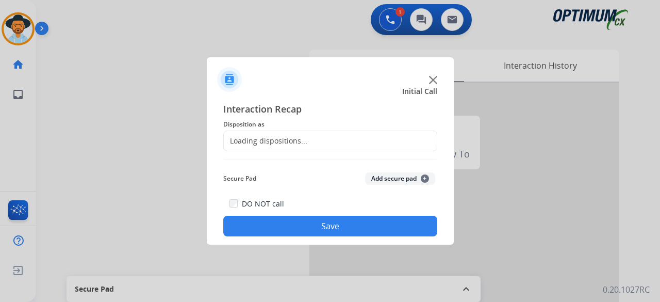
click at [327, 140] on div "Loading dispositions..." at bounding box center [330, 140] width 214 height 21
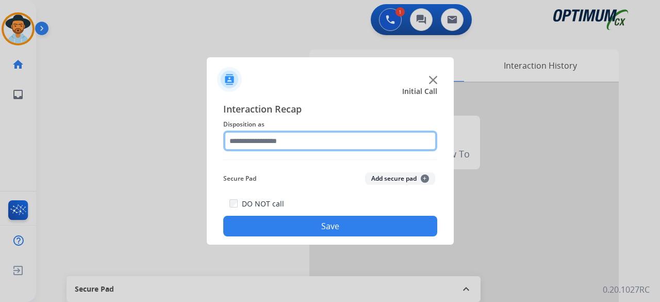
click at [293, 145] on input "text" at bounding box center [330, 140] width 214 height 21
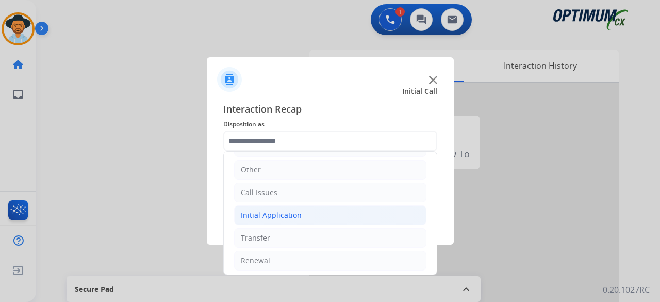
click at [266, 215] on div "Initial Application" at bounding box center [271, 215] width 61 height 10
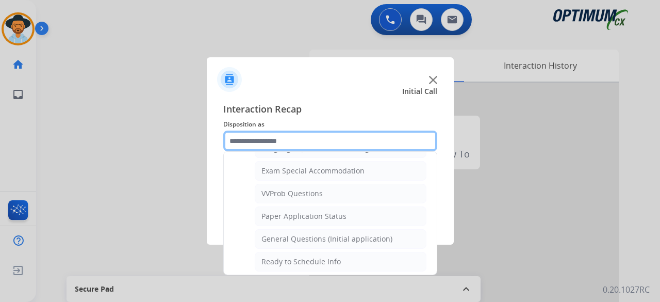
scroll to position [556, 0]
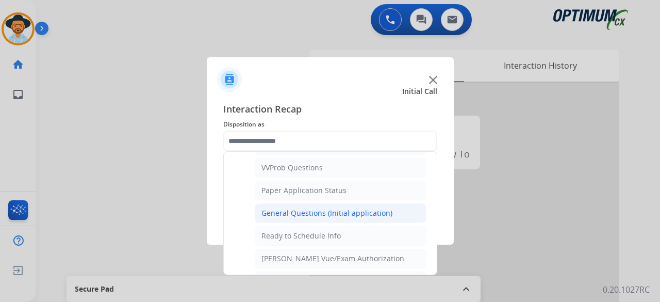
click at [351, 208] on div "General Questions (Initial application)" at bounding box center [326, 213] width 131 height 10
type input "**********"
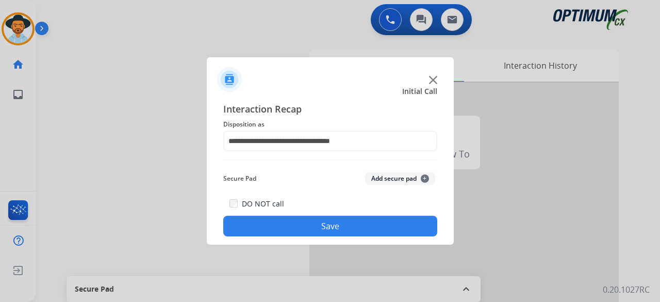
click at [399, 178] on button "Add secure pad +" at bounding box center [400, 178] width 70 height 12
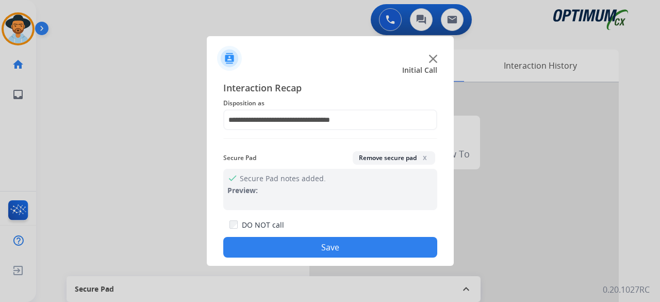
click at [326, 242] on button "Save" at bounding box center [330, 247] width 214 height 21
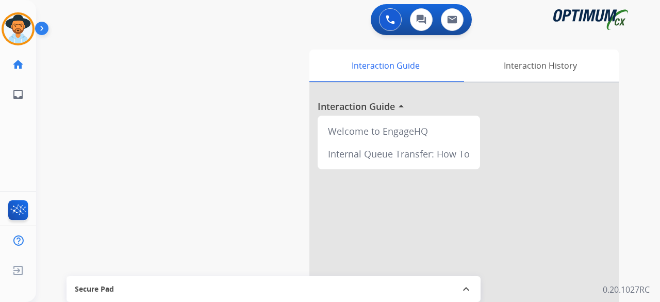
click at [62, 86] on div "swap_horiz Break voice bridge close_fullscreen Connect 3-Way Call merge_type Se…" at bounding box center [335, 252] width 599 height 430
click at [18, 27] on img at bounding box center [18, 28] width 29 height 29
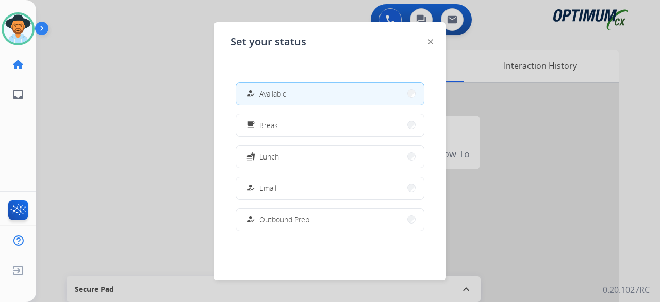
click at [175, 155] on div at bounding box center [330, 151] width 660 height 302
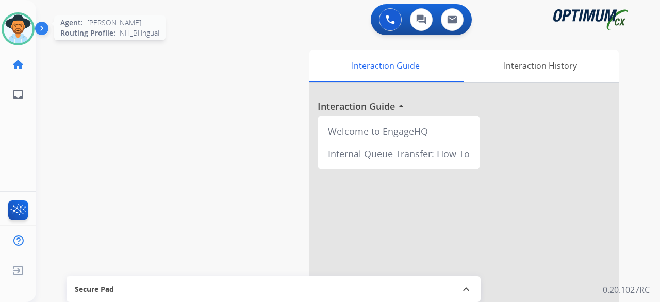
click at [23, 29] on img at bounding box center [18, 28] width 29 height 29
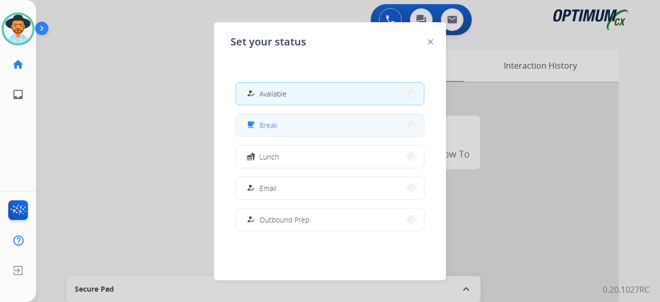
click at [311, 131] on button "free_breakfast Break" at bounding box center [330, 125] width 188 height 22
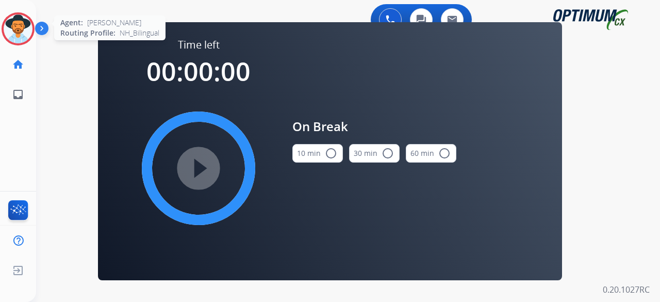
click at [23, 36] on img at bounding box center [18, 28] width 29 height 29
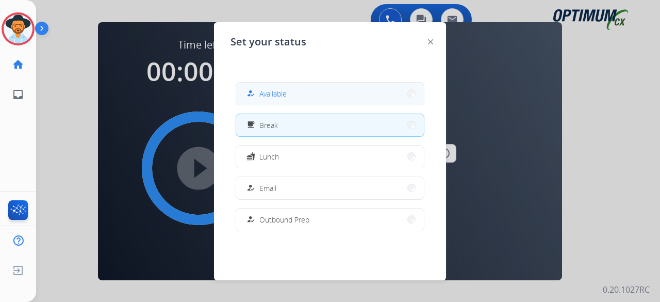
click at [271, 93] on span "Available" at bounding box center [272, 93] width 27 height 11
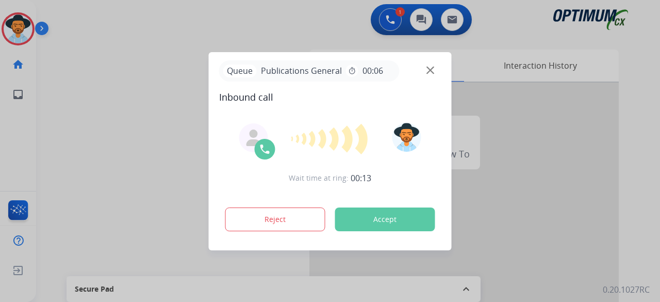
click at [386, 231] on div "Reject Accept" at bounding box center [330, 217] width 222 height 32
click at [402, 211] on button "Accept" at bounding box center [385, 219] width 100 height 24
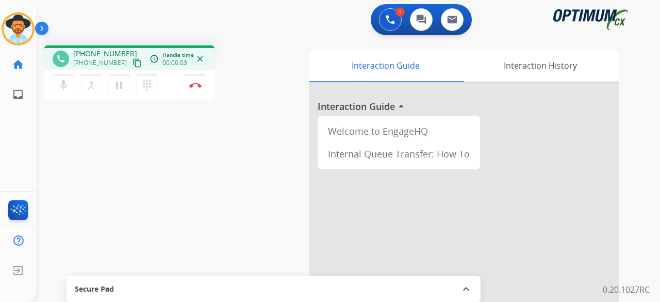
click at [133, 60] on mat-icon "content_copy" at bounding box center [137, 62] width 9 height 9
click at [243, 144] on div "phone [PHONE_NUMBER] [PHONE_NUMBER] content_copy access_time Call metrics Queue…" at bounding box center [335, 252] width 599 height 430
click at [193, 86] on img at bounding box center [195, 84] width 12 height 5
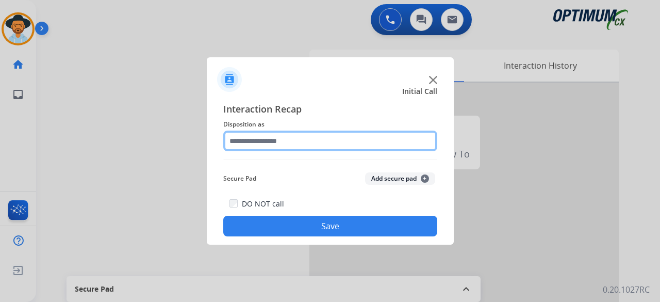
click at [311, 142] on input "text" at bounding box center [330, 140] width 214 height 21
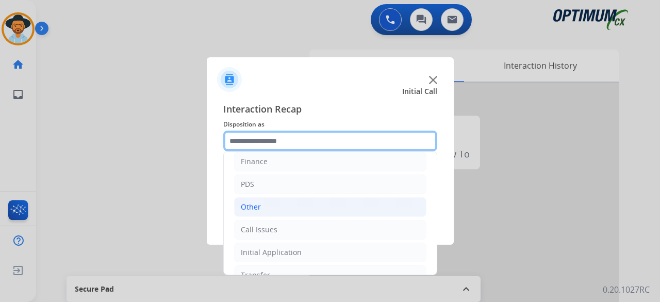
scroll to position [67, 0]
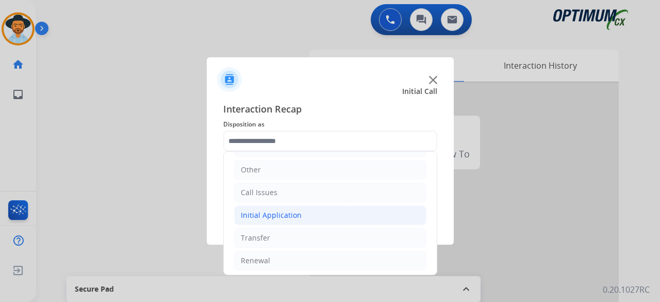
click at [312, 213] on li "Initial Application" at bounding box center [330, 215] width 192 height 20
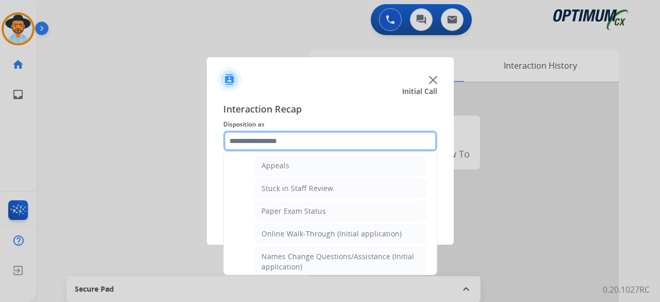
scroll to position [146, 0]
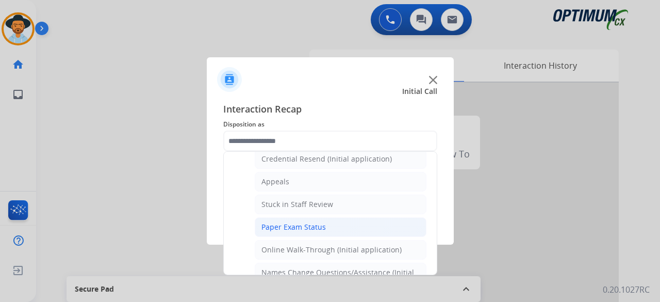
click at [317, 226] on div "Paper Exam Status" at bounding box center [293, 227] width 64 height 10
type input "**********"
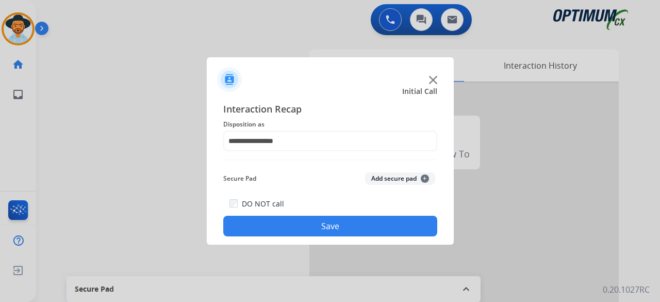
click at [405, 176] on button "Add secure pad +" at bounding box center [400, 178] width 70 height 12
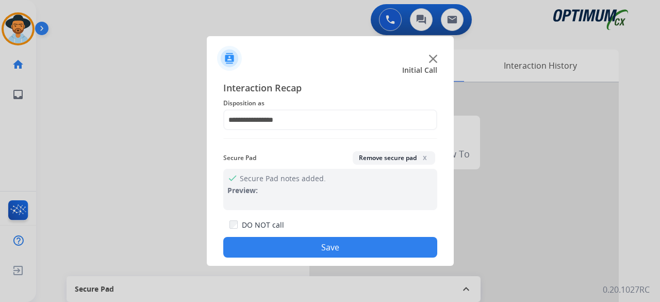
click at [332, 252] on button "Save" at bounding box center [330, 247] width 214 height 21
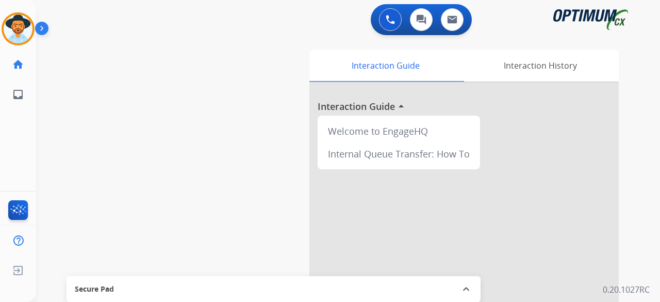
click at [97, 140] on div "swap_horiz Break voice bridge close_fullscreen Connect 3-Way Call merge_type Se…" at bounding box center [335, 252] width 599 height 430
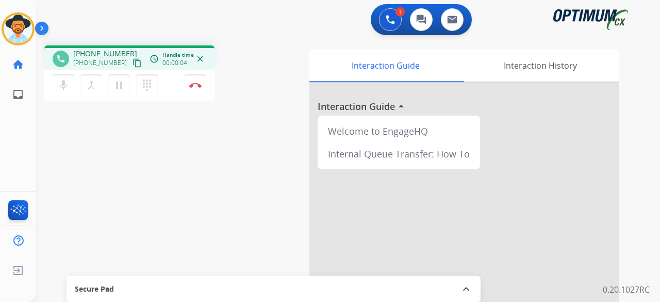
click at [133, 67] on mat-icon "content_copy" at bounding box center [137, 62] width 9 height 9
click at [189, 80] on button "Disconnect" at bounding box center [196, 85] width 22 height 22
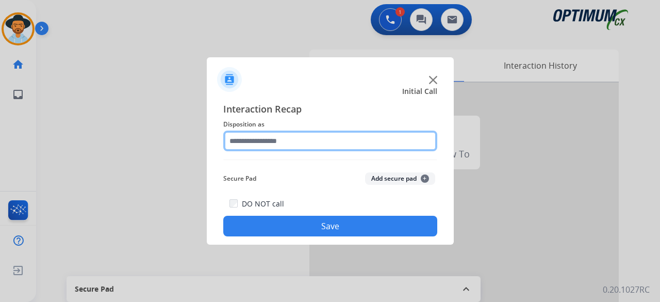
click at [302, 144] on input "text" at bounding box center [330, 140] width 214 height 21
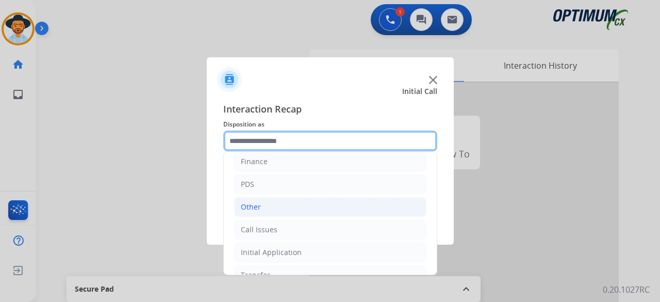
scroll to position [67, 0]
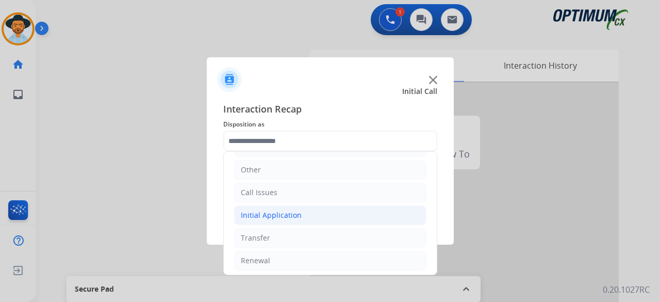
click at [303, 214] on li "Initial Application" at bounding box center [330, 215] width 192 height 20
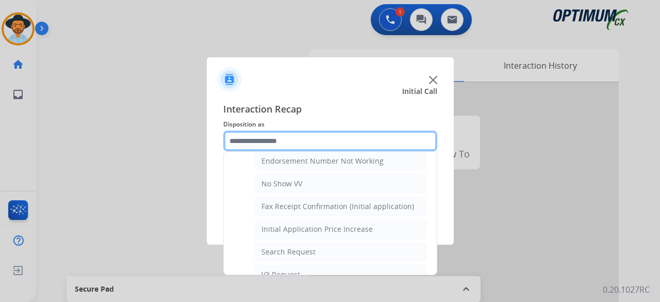
scroll to position [302, 0]
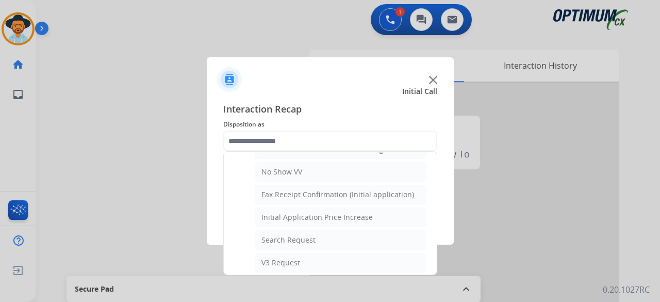
click at [303, 214] on div "Initial Application Price Increase" at bounding box center [316, 217] width 111 height 10
type input "**********"
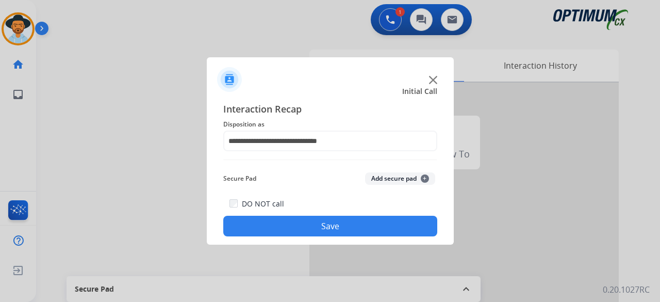
click at [384, 177] on button "Add secure pad +" at bounding box center [400, 178] width 70 height 12
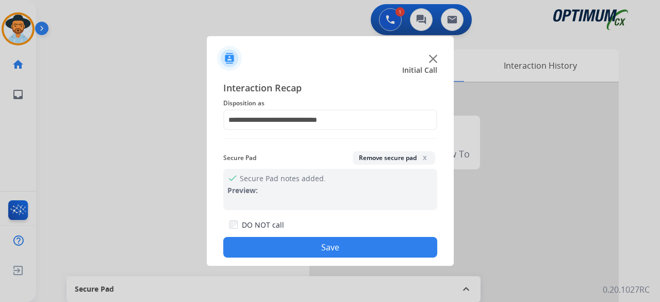
click at [337, 251] on button "Save" at bounding box center [330, 247] width 214 height 21
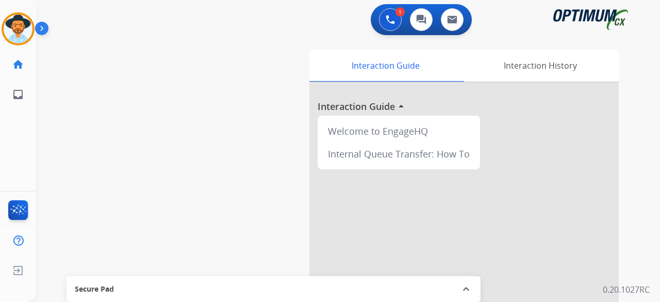
click at [119, 75] on div "swap_horiz Break voice bridge close_fullscreen Connect 3-Way Call merge_type Se…" at bounding box center [335, 252] width 599 height 430
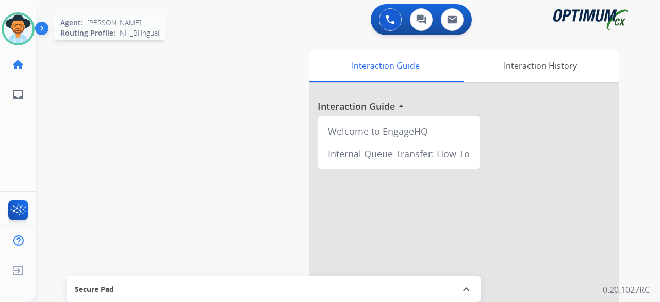
click at [26, 31] on img at bounding box center [18, 28] width 29 height 29
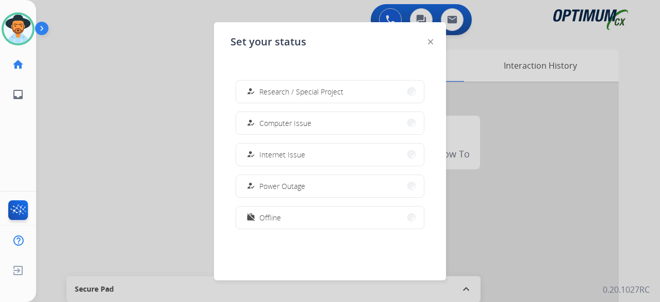
scroll to position [257, 0]
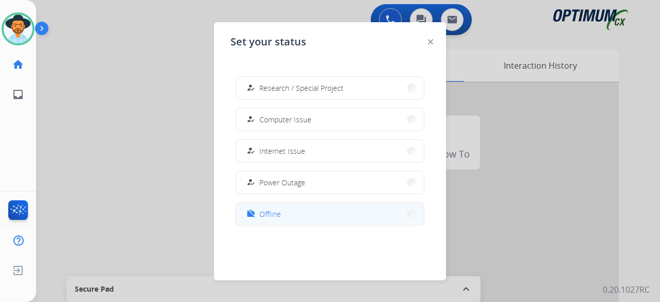
click at [278, 211] on span "Offline" at bounding box center [270, 213] width 22 height 11
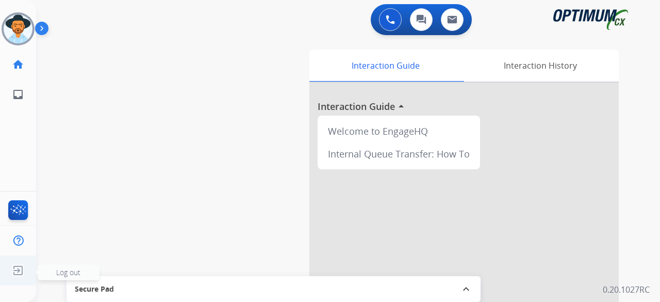
click at [21, 268] on img at bounding box center [18, 270] width 19 height 20
click at [64, 276] on span "Log out" at bounding box center [68, 272] width 24 height 10
